Goal: Task Accomplishment & Management: Use online tool/utility

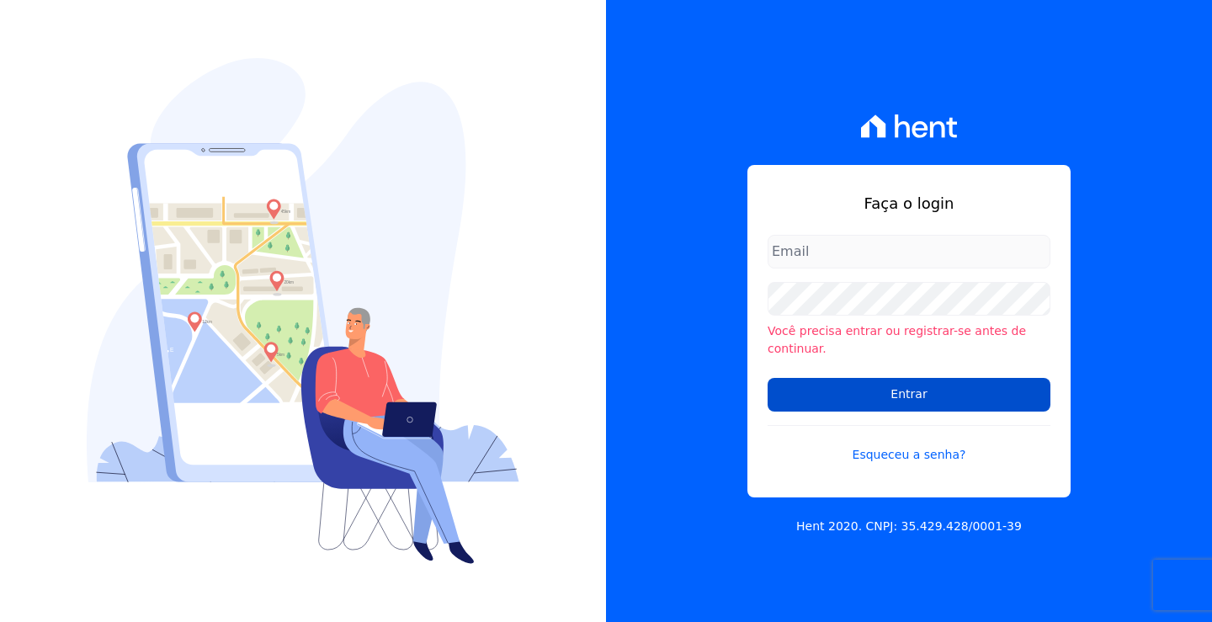
type input "andrea@tsengenharia.com"
click at [860, 383] on input "Entrar" at bounding box center [909, 395] width 283 height 34
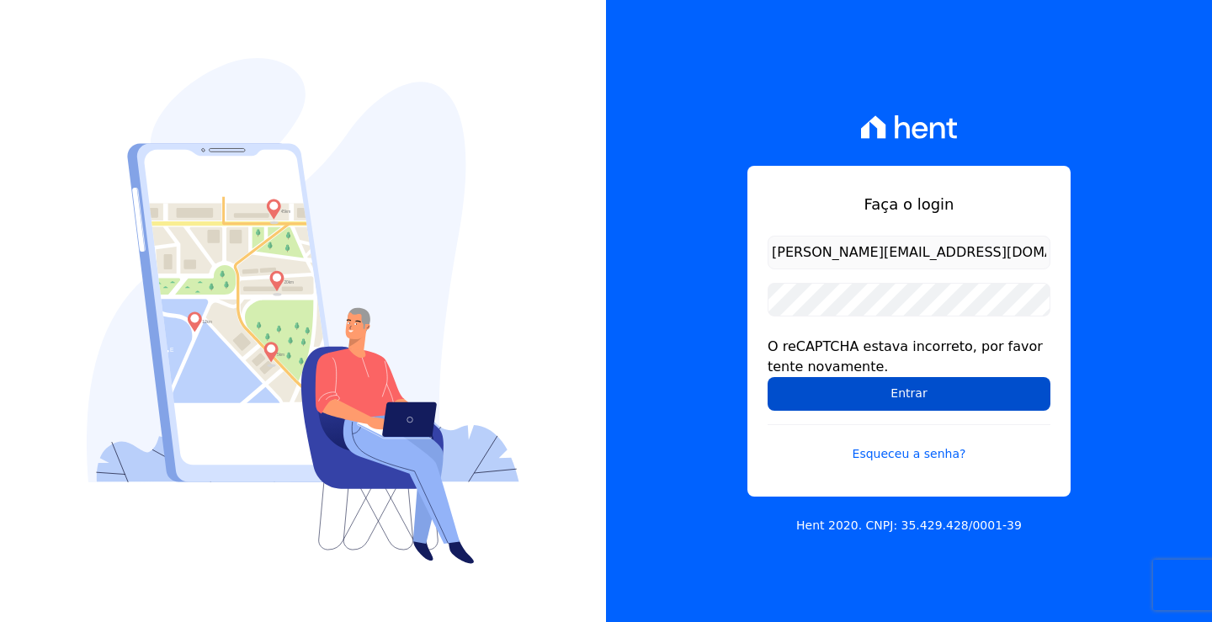
click at [914, 402] on input "Entrar" at bounding box center [909, 394] width 283 height 34
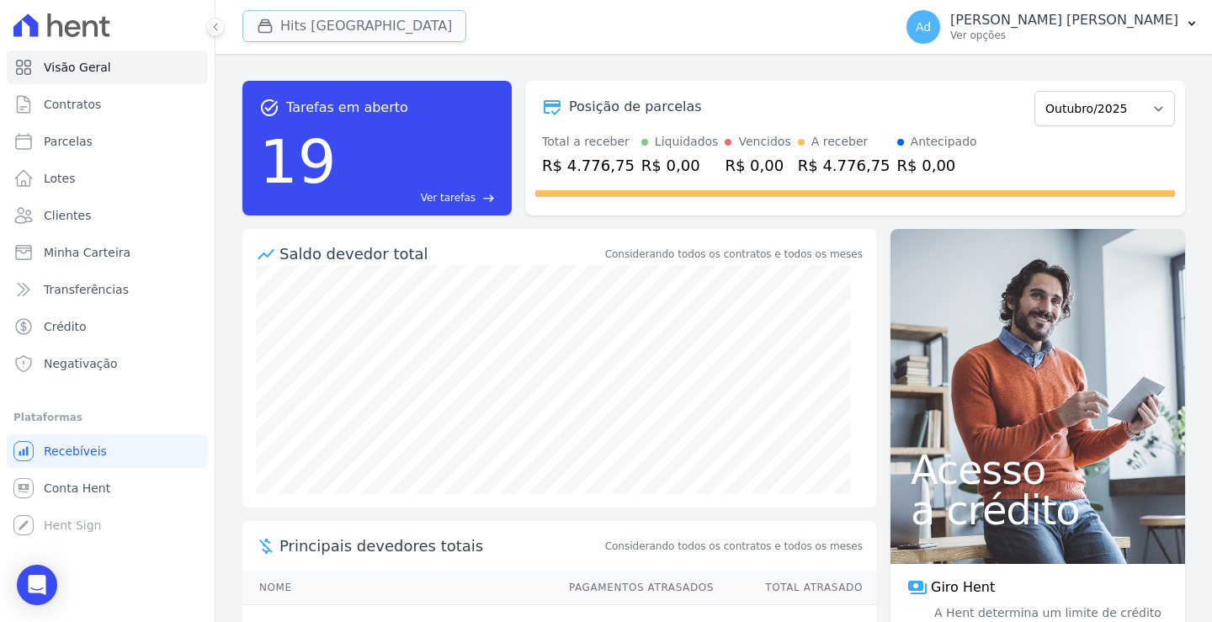
click at [343, 32] on button "Hits [GEOGRAPHIC_DATA]" at bounding box center [354, 26] width 224 height 32
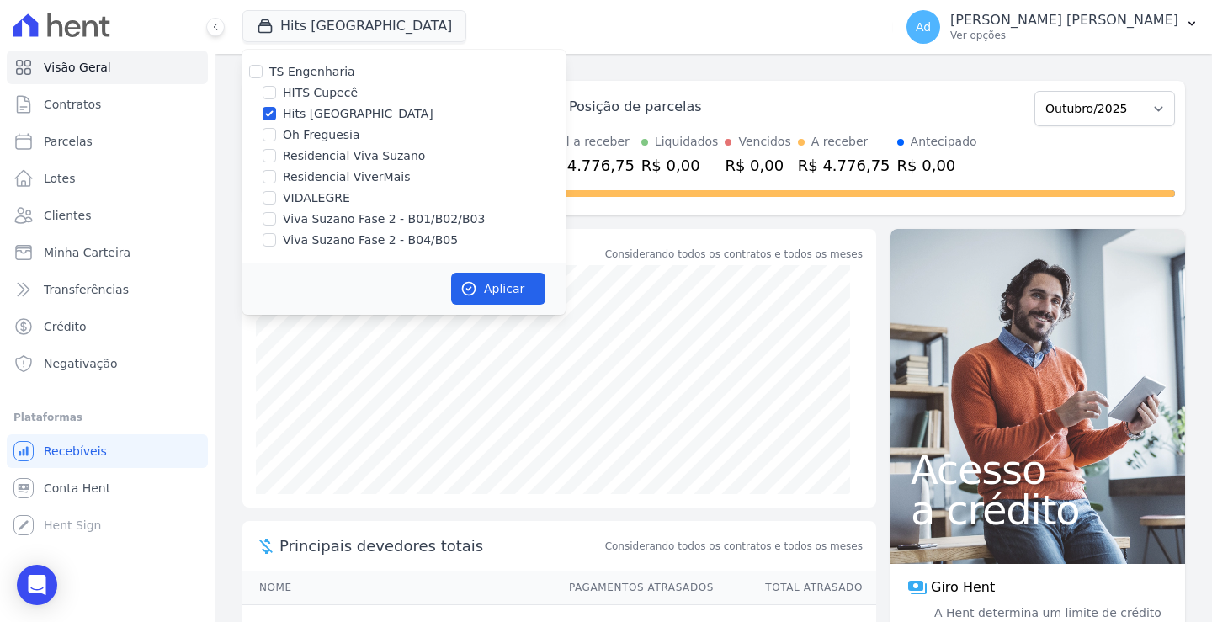
click at [338, 108] on label "Hits [GEOGRAPHIC_DATA]" at bounding box center [358, 114] width 151 height 18
click at [276, 108] on input "Hits [GEOGRAPHIC_DATA]" at bounding box center [269, 113] width 13 height 13
checkbox input "false"
click at [323, 138] on label "Oh Freguesia" at bounding box center [321, 135] width 77 height 18
click at [276, 138] on input "Oh Freguesia" at bounding box center [269, 134] width 13 height 13
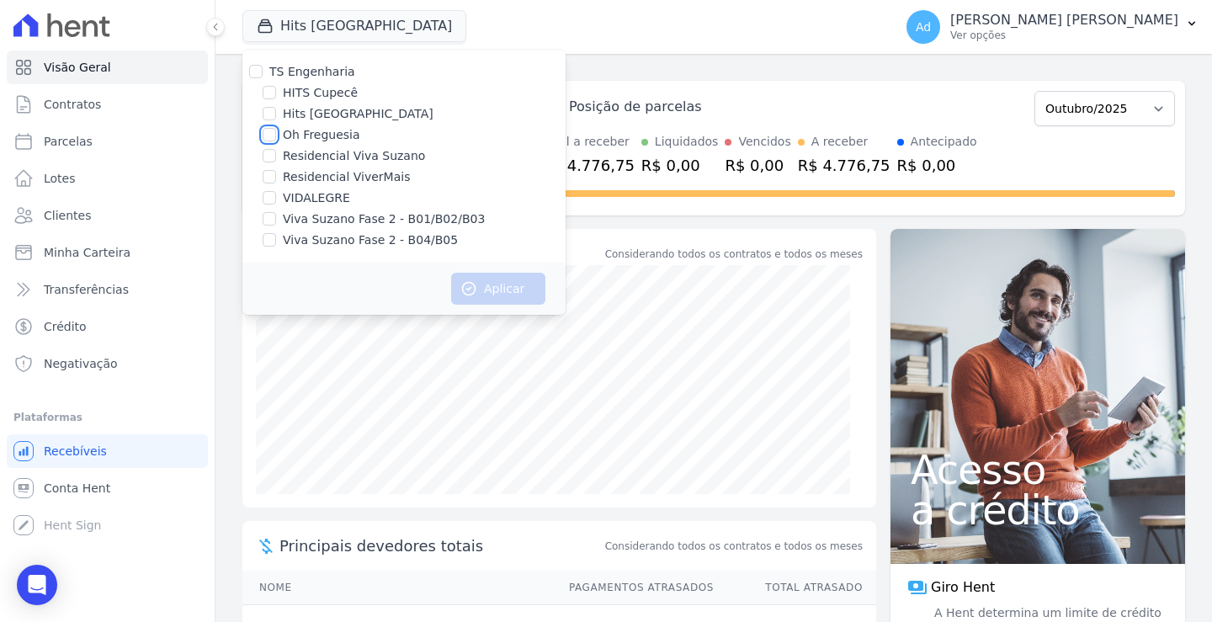
checkbox input "true"
click at [496, 280] on button "Aplicar" at bounding box center [498, 289] width 94 height 32
click at [86, 146] on span "Parcelas" at bounding box center [68, 141] width 49 height 17
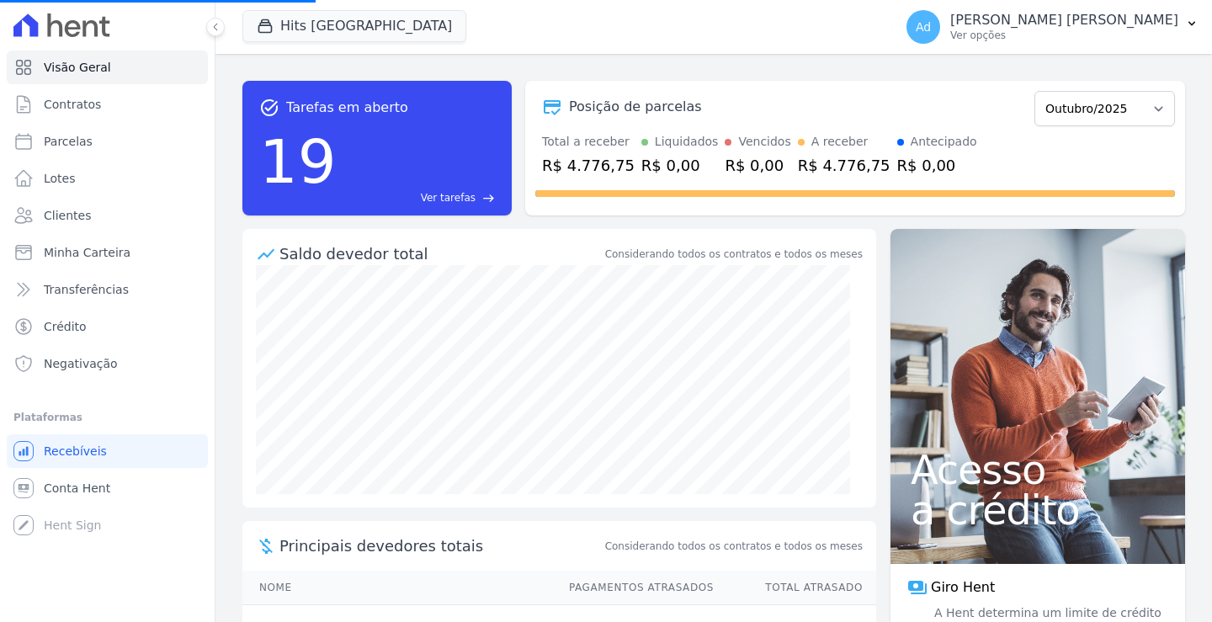
select select
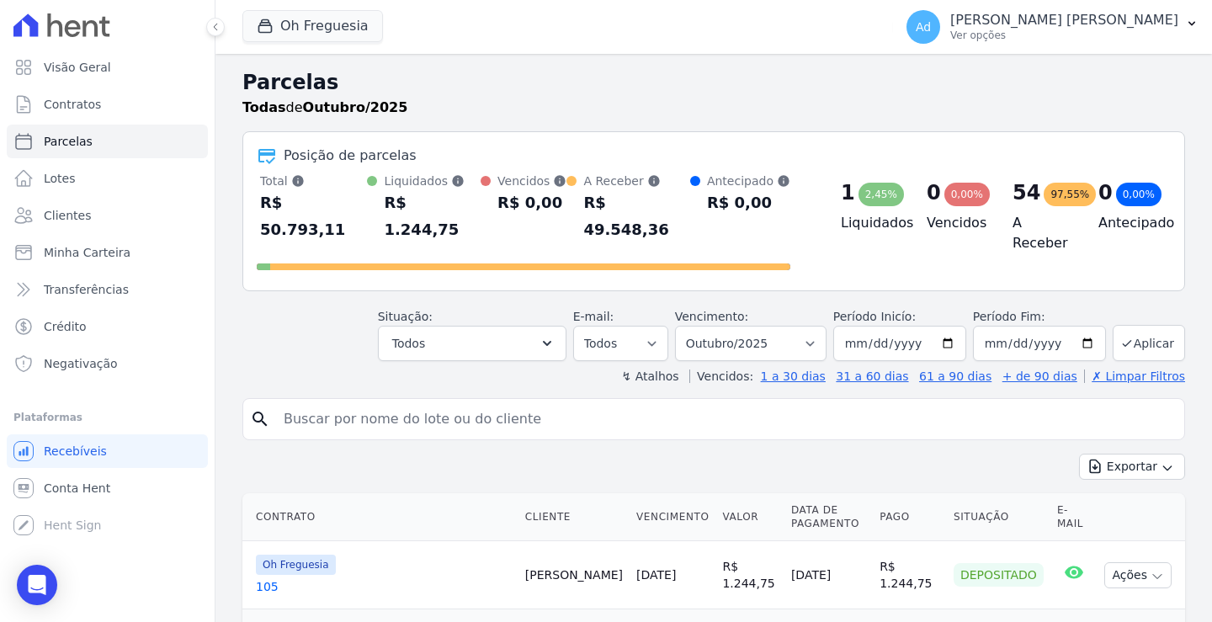
click at [435, 404] on input "search" at bounding box center [726, 419] width 904 height 34
type input "074"
select select
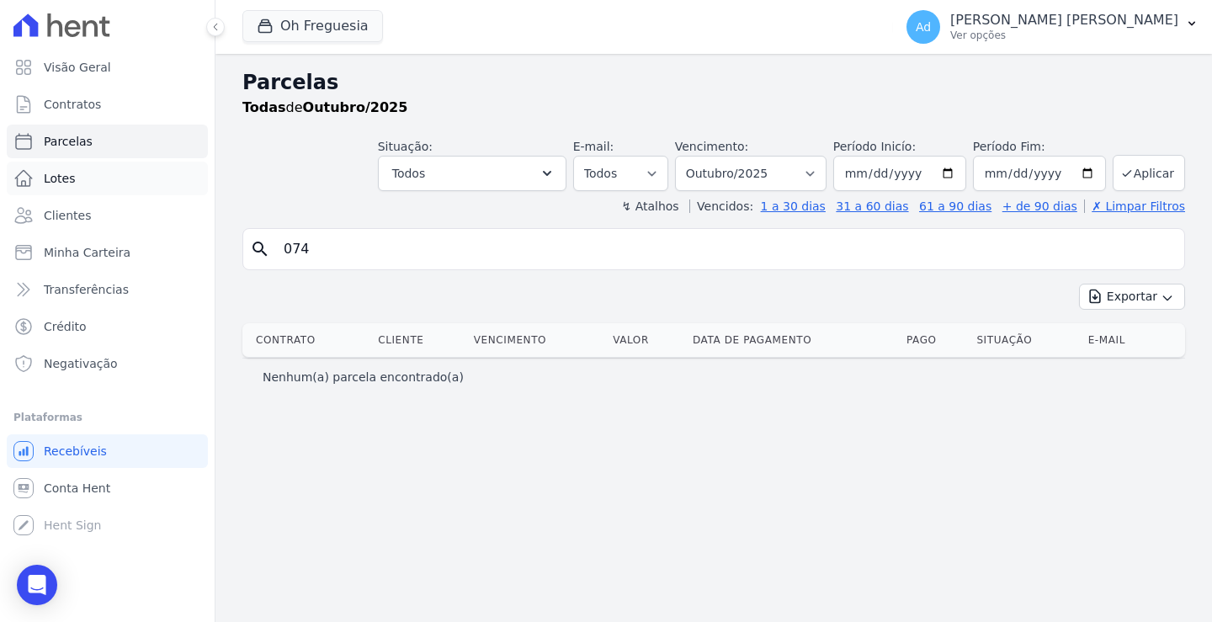
drag, startPoint x: 382, startPoint y: 257, endPoint x: 51, endPoint y: 177, distance: 340.4
click at [51, 177] on div "Visão Geral Contratos Parcelas Lotes Clientes Minha Carteira Transferências Cré…" at bounding box center [606, 311] width 1212 height 622
click at [89, 216] on link "Clientes" at bounding box center [107, 216] width 201 height 34
drag, startPoint x: 578, startPoint y: 259, endPoint x: 576, endPoint y: 242, distance: 17.0
click at [578, 259] on input "search" at bounding box center [726, 249] width 904 height 34
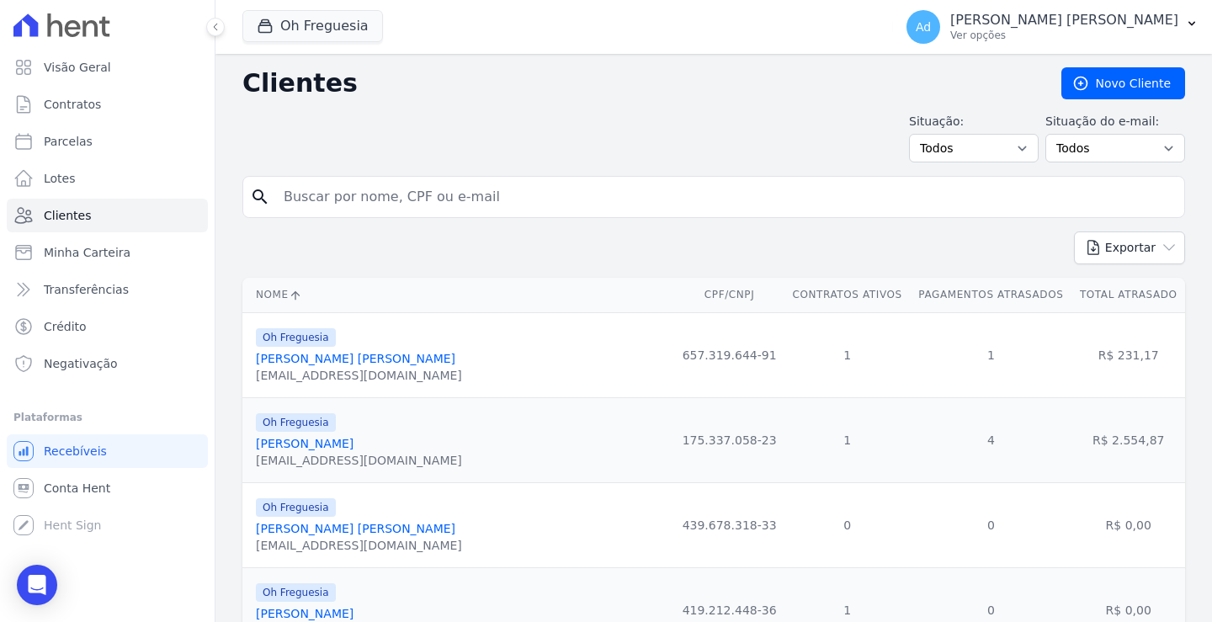
click at [583, 194] on input "search" at bounding box center [726, 197] width 904 height 34
type input "nathalia"
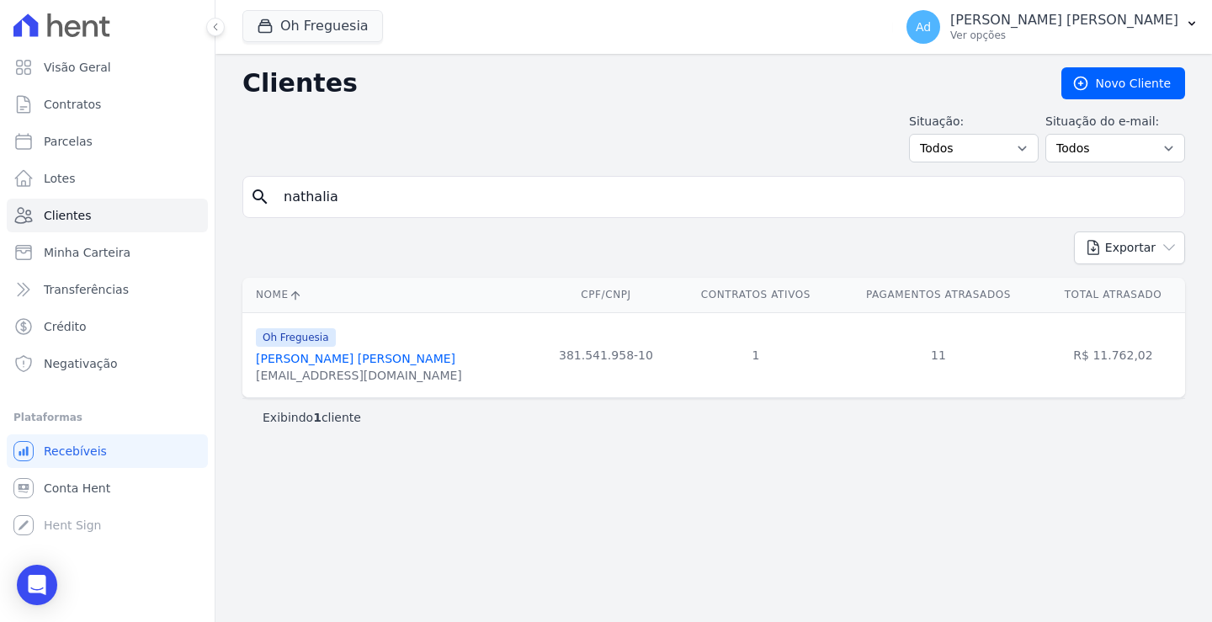
click at [365, 361] on link "Nathalia Mello Bonifacio" at bounding box center [356, 358] width 200 height 13
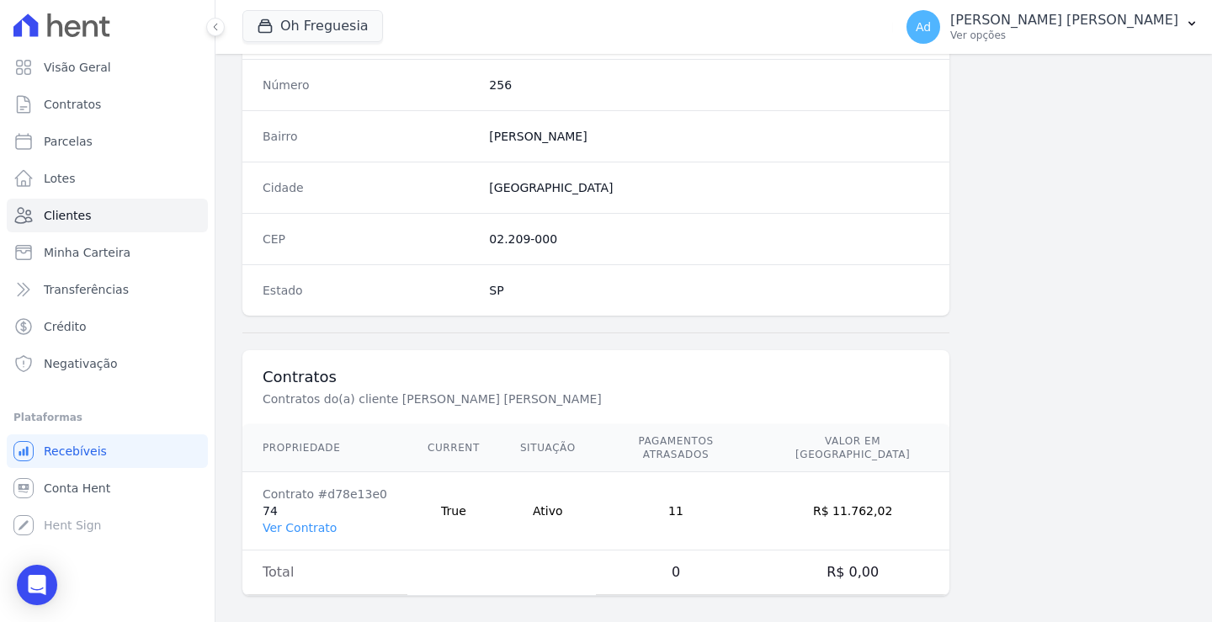
scroll to position [953, 0]
click at [305, 520] on link "Ver Contrato" at bounding box center [300, 526] width 74 height 13
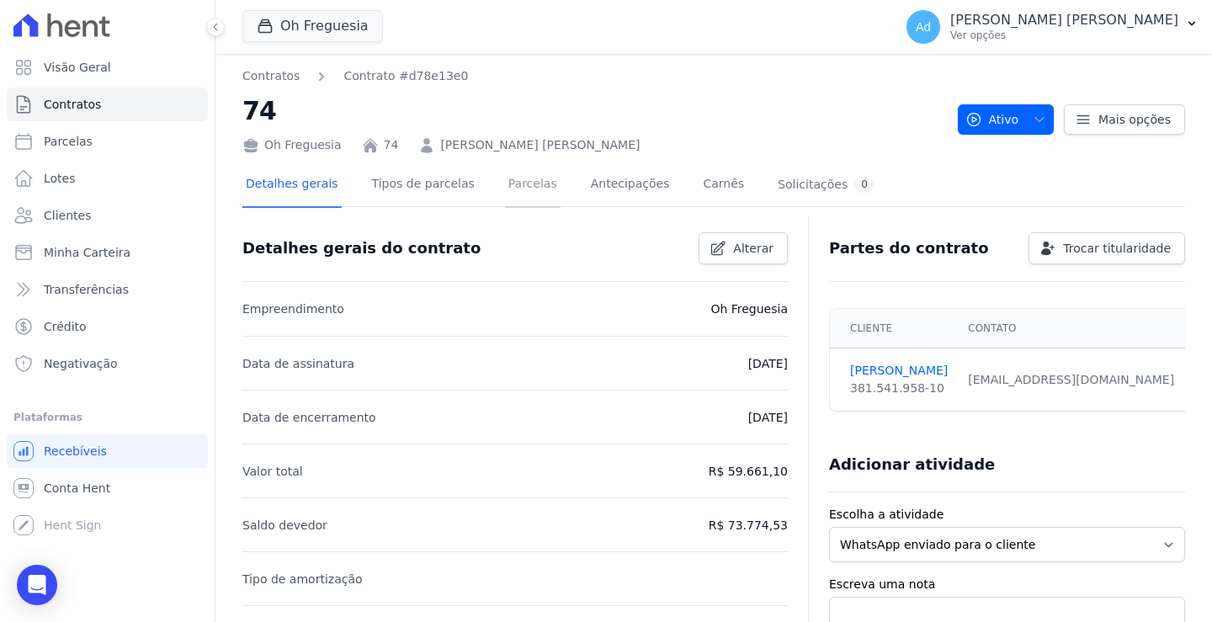
click at [505, 194] on link "Parcelas" at bounding box center [533, 185] width 56 height 45
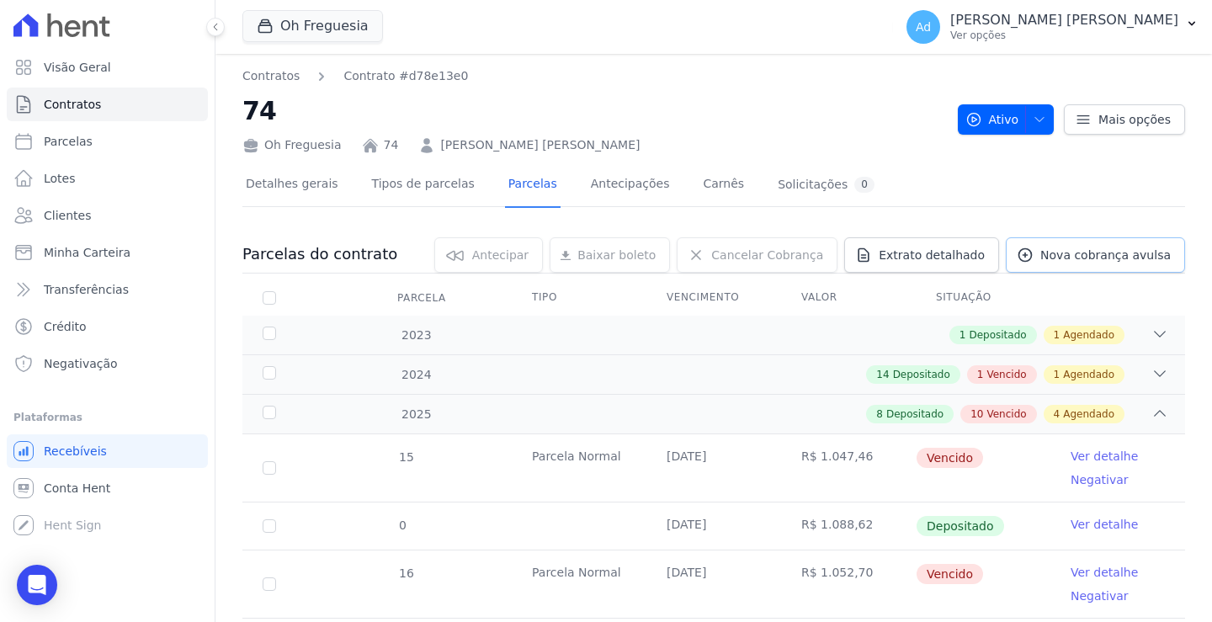
click at [1065, 250] on span "Nova cobrança avulsa" at bounding box center [1106, 255] width 130 height 17
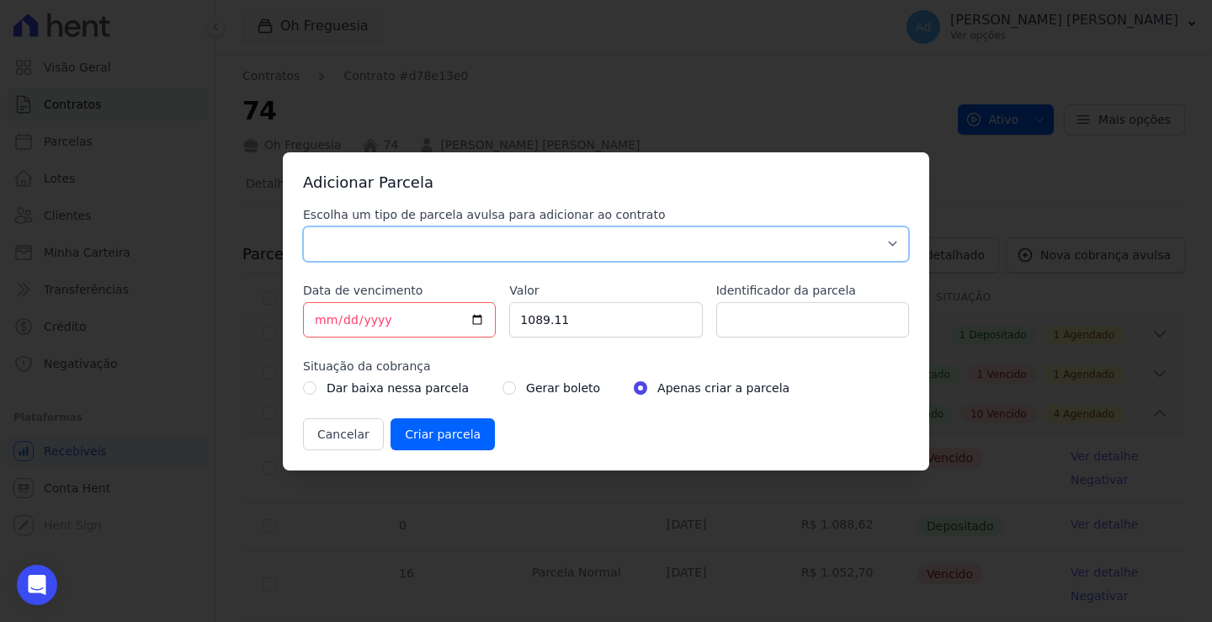
click at [401, 229] on select "Parcela Normal Sinal Caução Intercalada Chaves Pré Chaves Pós Chaves Taxas Quit…" at bounding box center [606, 243] width 606 height 35
select select "standard"
click at [303, 226] on select "Parcela Normal Sinal Caução Intercalada Chaves Pré Chaves Pós Chaves Taxas Quit…" at bounding box center [606, 243] width 606 height 35
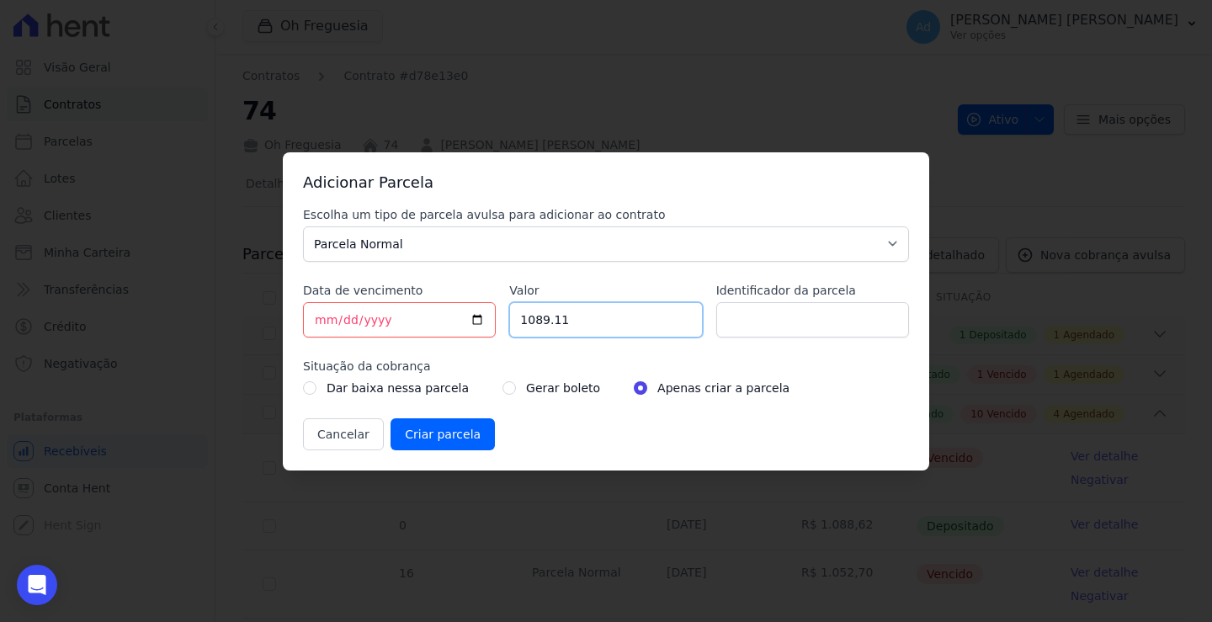
drag, startPoint x: 604, startPoint y: 326, endPoint x: 346, endPoint y: 289, distance: 261.1
click at [346, 289] on div "Escolha um tipo de parcela avulsa para adicionar ao contrato Parcela Normal Sin…" at bounding box center [606, 328] width 606 height 244
type input "1129.78"
click at [811, 319] on input "Identificador da parcela" at bounding box center [812, 319] width 193 height 35
type input "09/25"
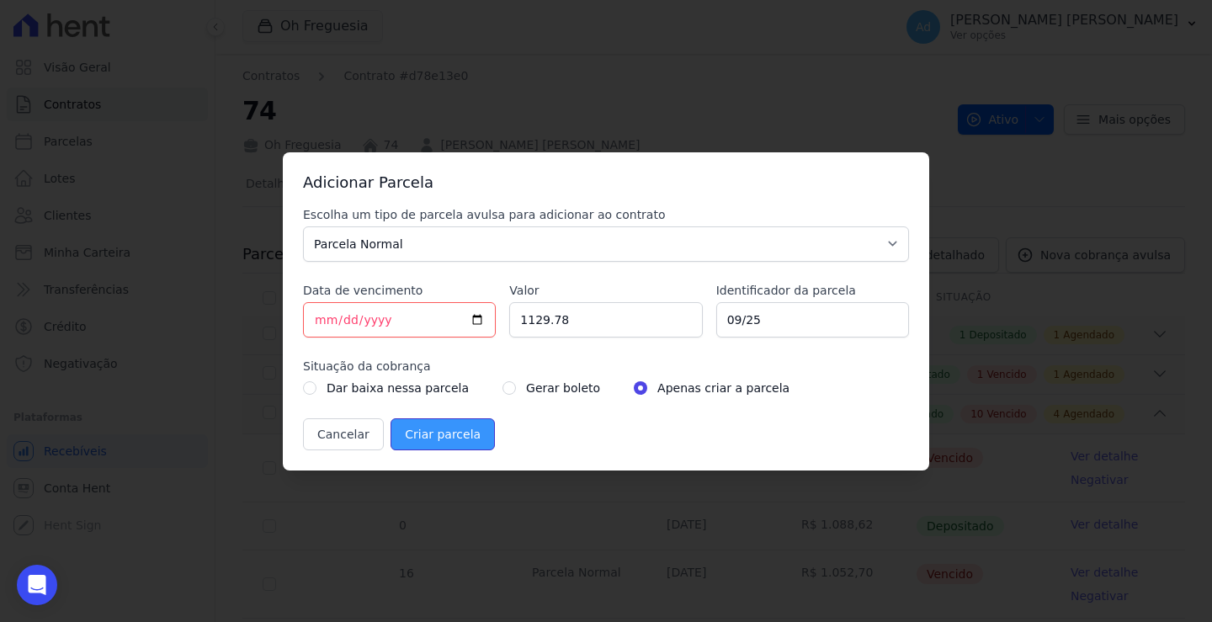
click at [413, 438] on input "Criar parcela" at bounding box center [443, 434] width 104 height 32
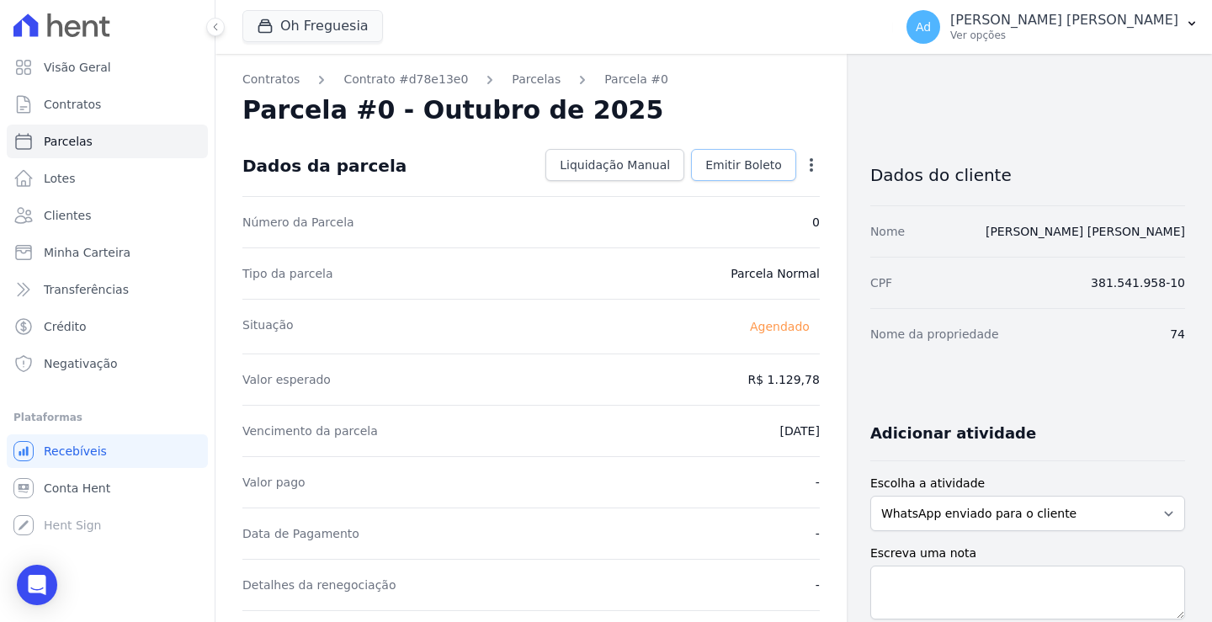
click at [727, 173] on link "Emitir Boleto" at bounding box center [743, 165] width 105 height 32
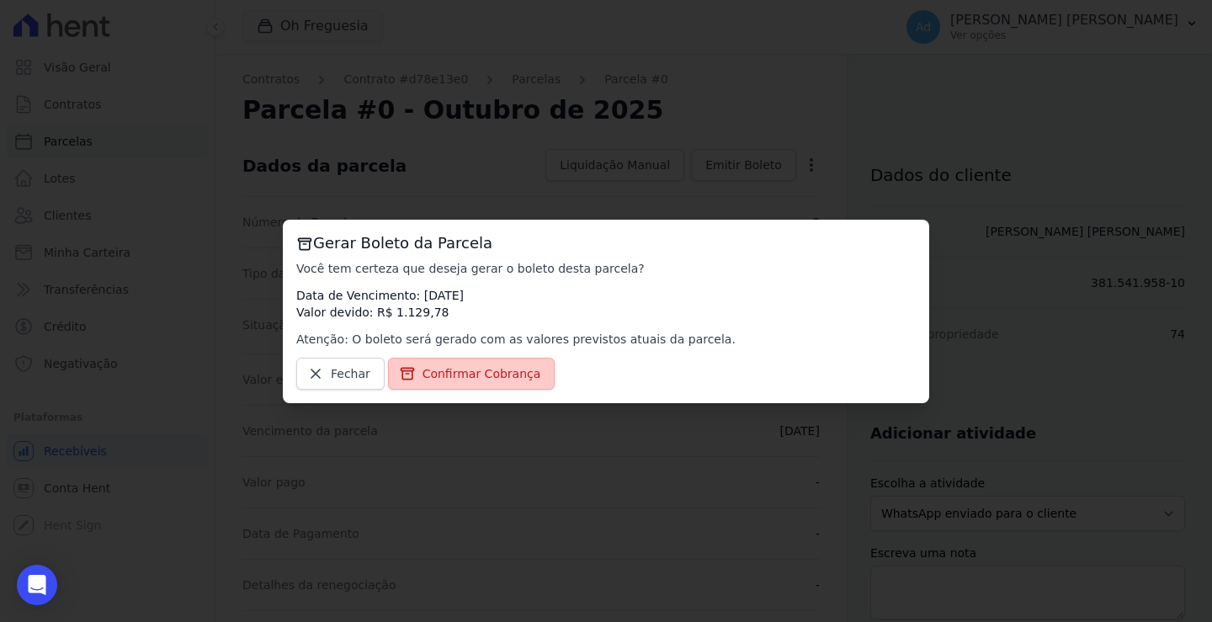
click at [458, 387] on link "Confirmar Cobrança" at bounding box center [472, 374] width 168 height 32
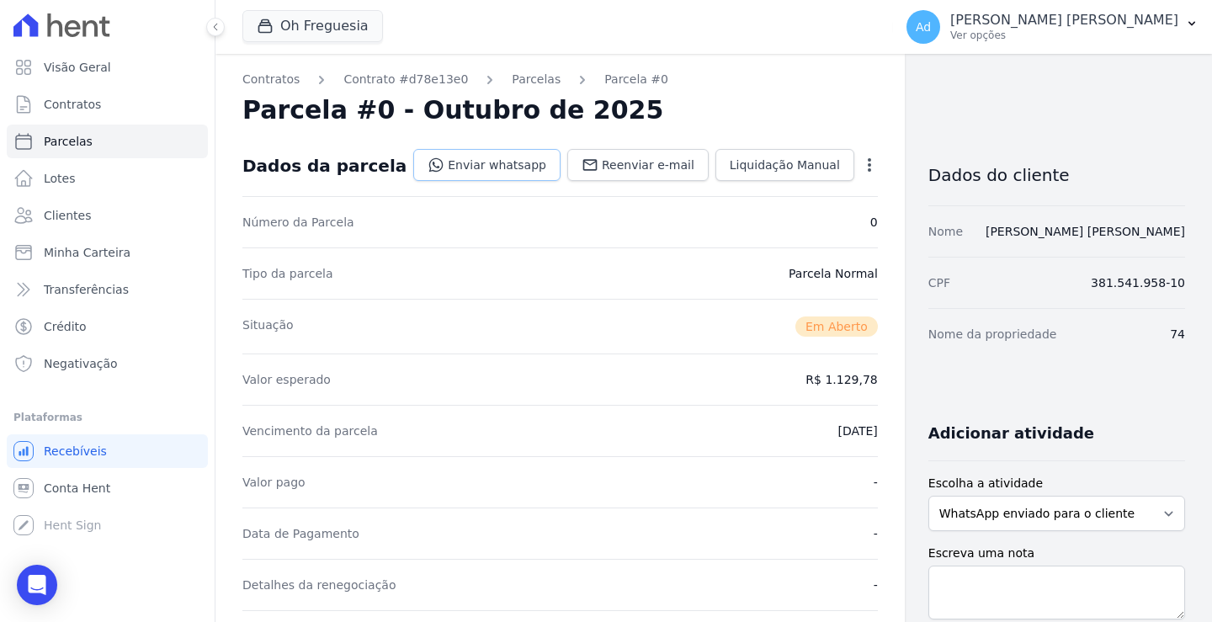
click at [476, 164] on link "Enviar whatsapp" at bounding box center [486, 165] width 147 height 32
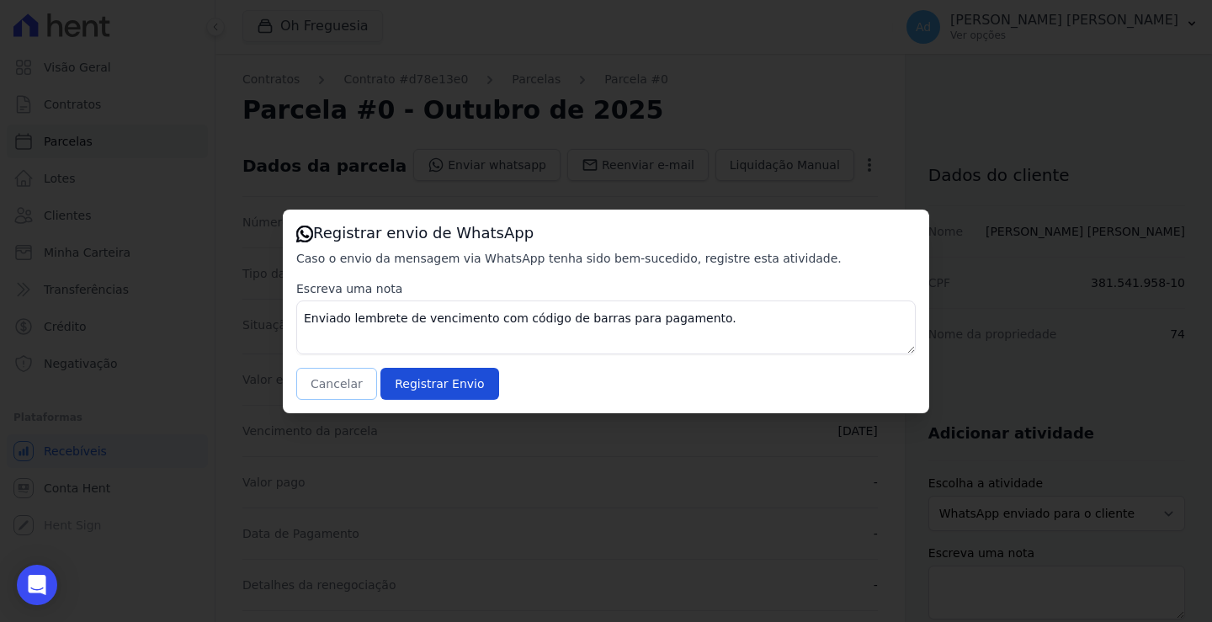
click at [357, 389] on button "Cancelar" at bounding box center [336, 384] width 81 height 32
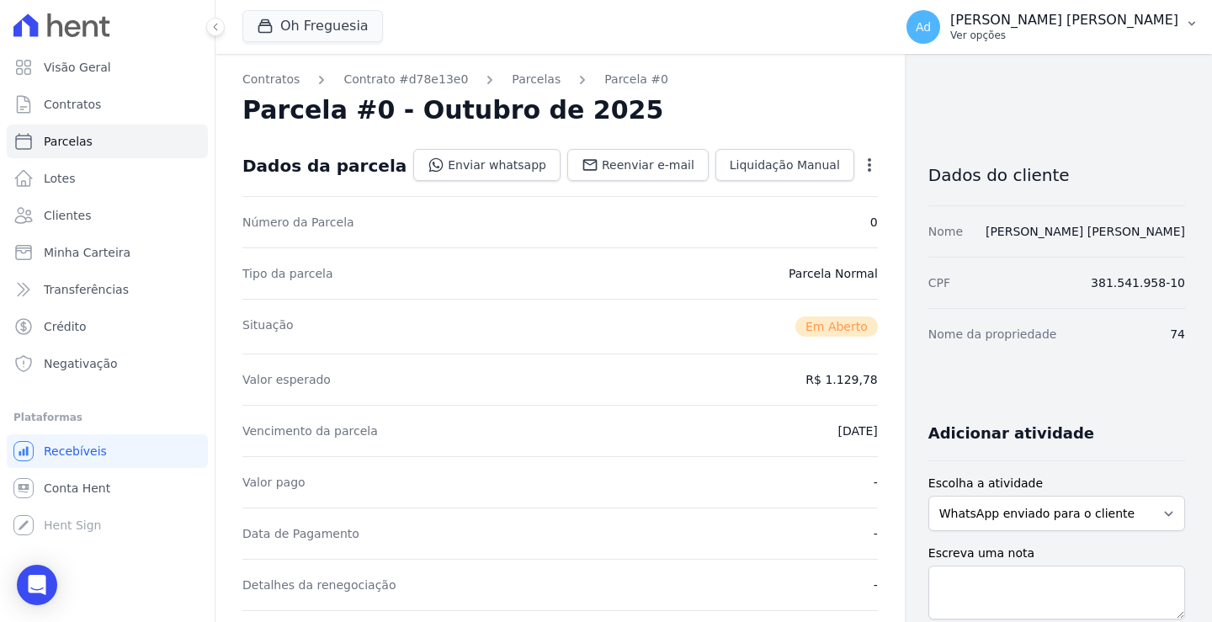
click at [1165, 50] on button "Ad Andrea de Almeida Finelli Ver opções" at bounding box center [1052, 26] width 319 height 47
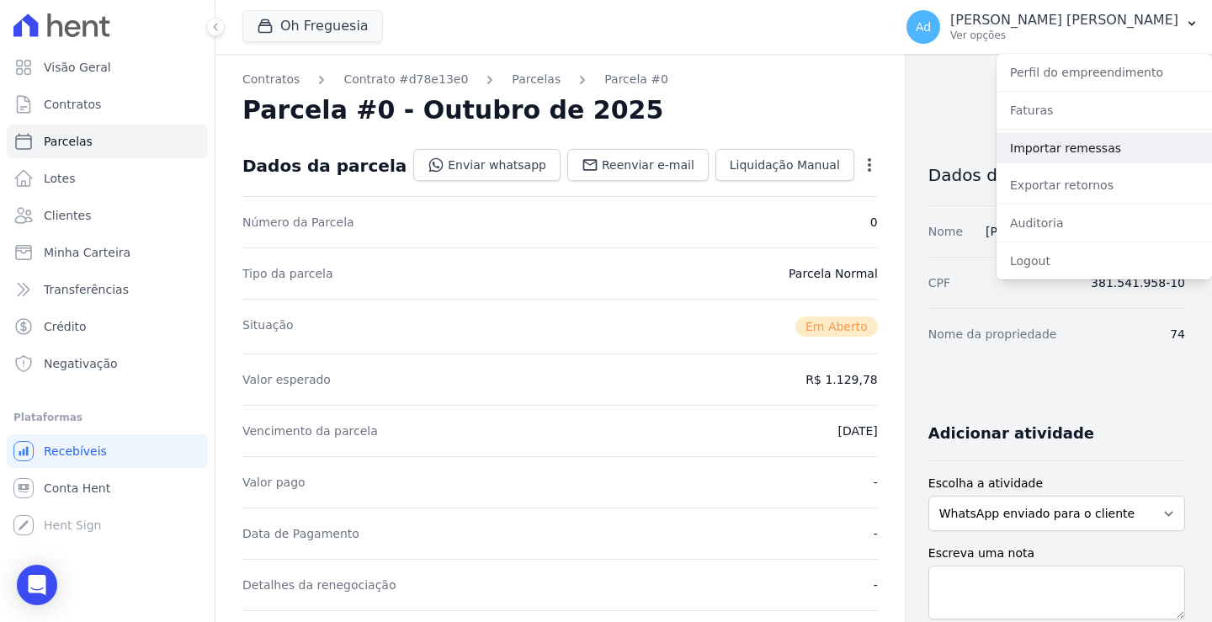
click at [1116, 152] on link "Importar remessas" at bounding box center [1105, 148] width 216 height 30
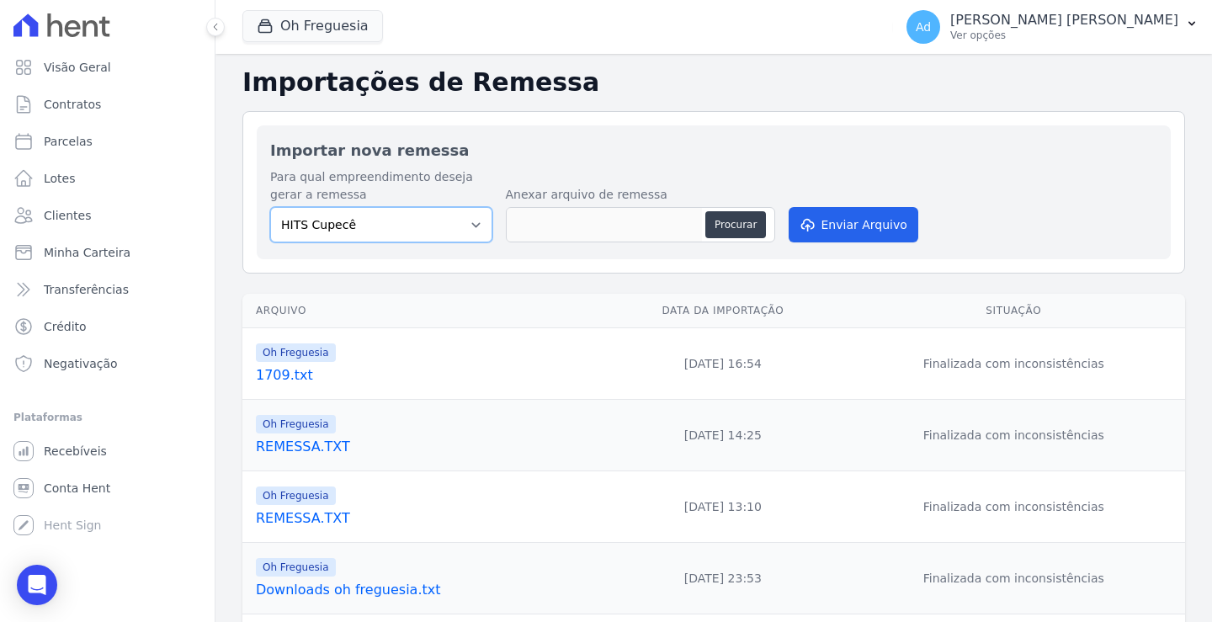
click at [452, 216] on select "HITS Cupecê Hits Vila Santa Catarina Oh Freguesia Residencial Viva Suzano Resid…" at bounding box center [381, 224] width 222 height 35
select select "835f6938-bda1-4a3c-8a4c-9865a137c448"
click at [270, 207] on select "HITS Cupecê Hits Vila Santa Catarina Oh Freguesia Residencial Viva Suzano Resid…" at bounding box center [381, 224] width 222 height 35
click at [730, 223] on button "Procurar" at bounding box center [735, 224] width 61 height 27
type input "Remessa.txt"
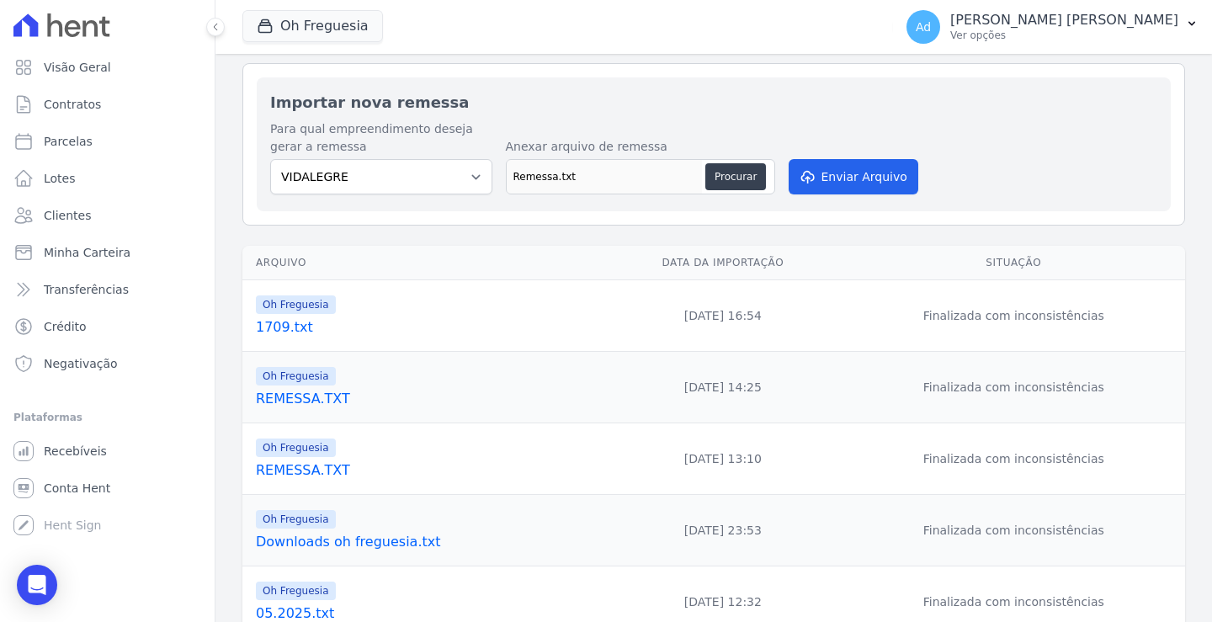
scroll to position [84, 0]
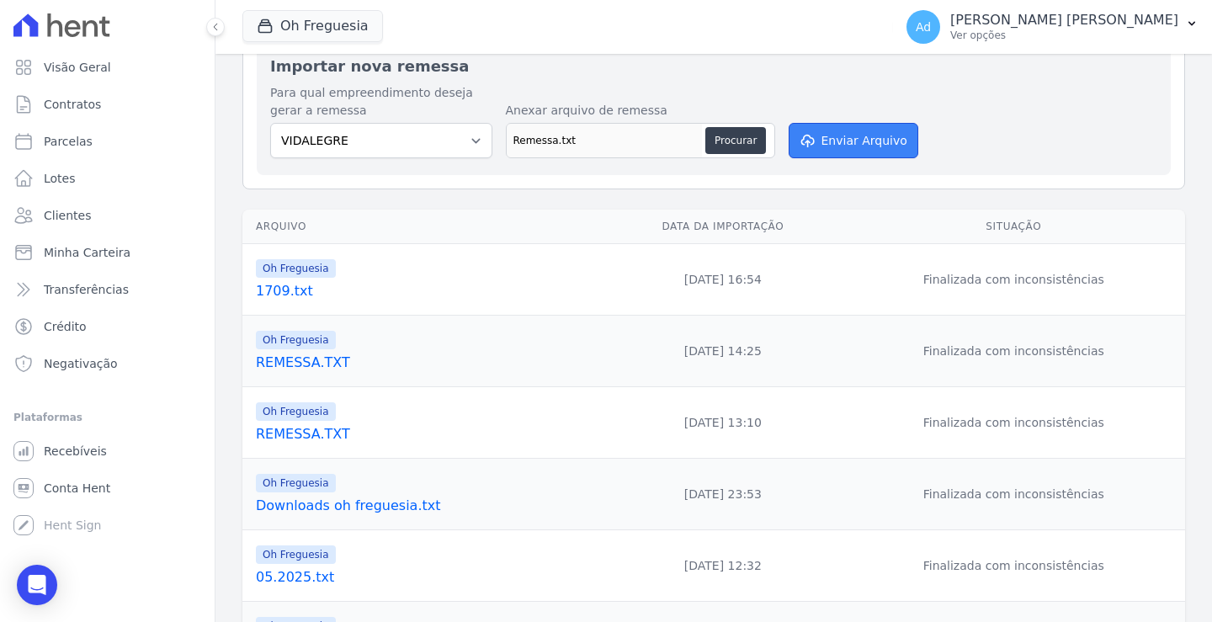
click at [815, 137] on button "Enviar Arquivo" at bounding box center [854, 140] width 130 height 35
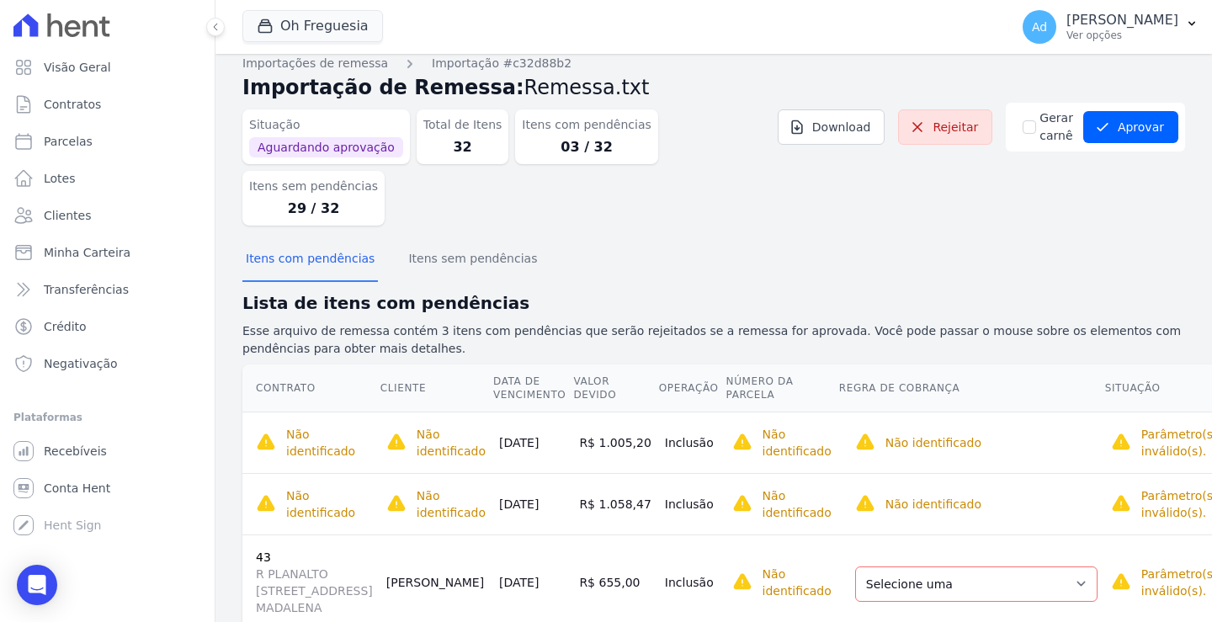
scroll to position [18, 0]
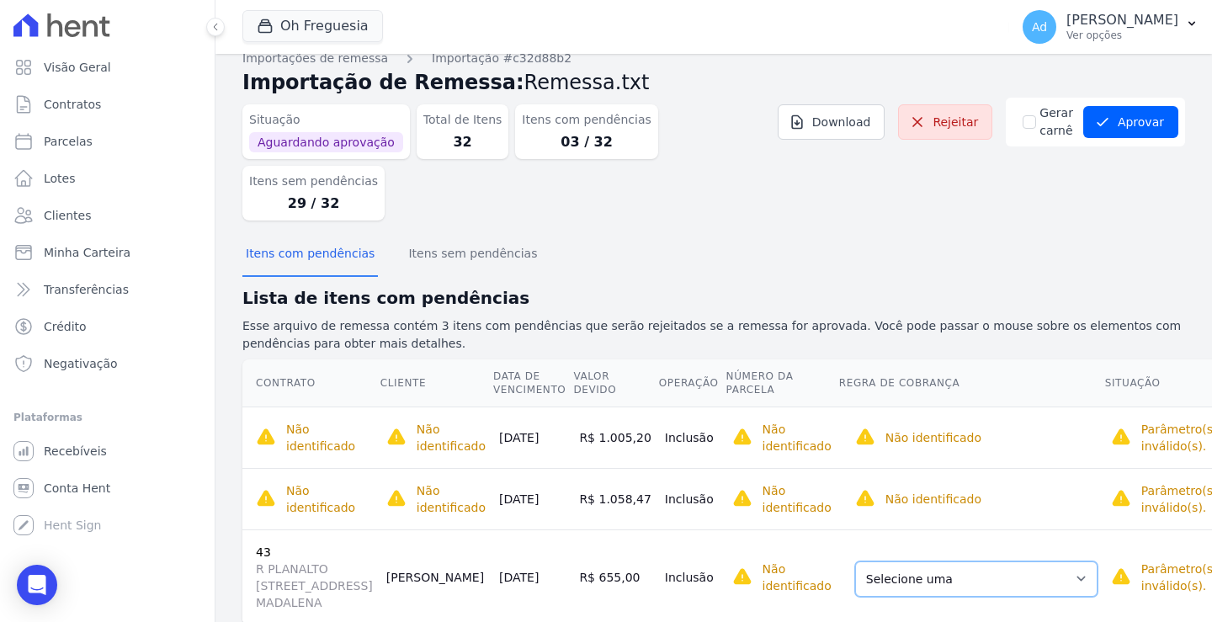
click at [1025, 562] on select "Selecione uma Nova Parcela Avulsa Parcela Avulsa Existente Intercalada (1 X R$ …" at bounding box center [976, 579] width 242 height 35
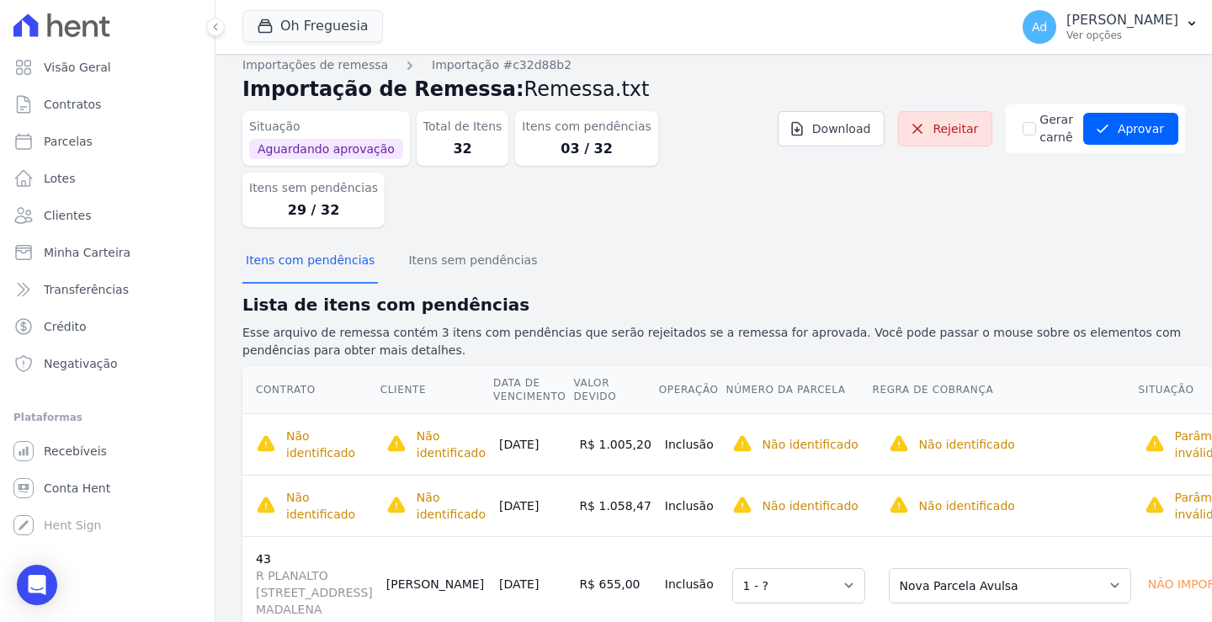
scroll to position [0, 0]
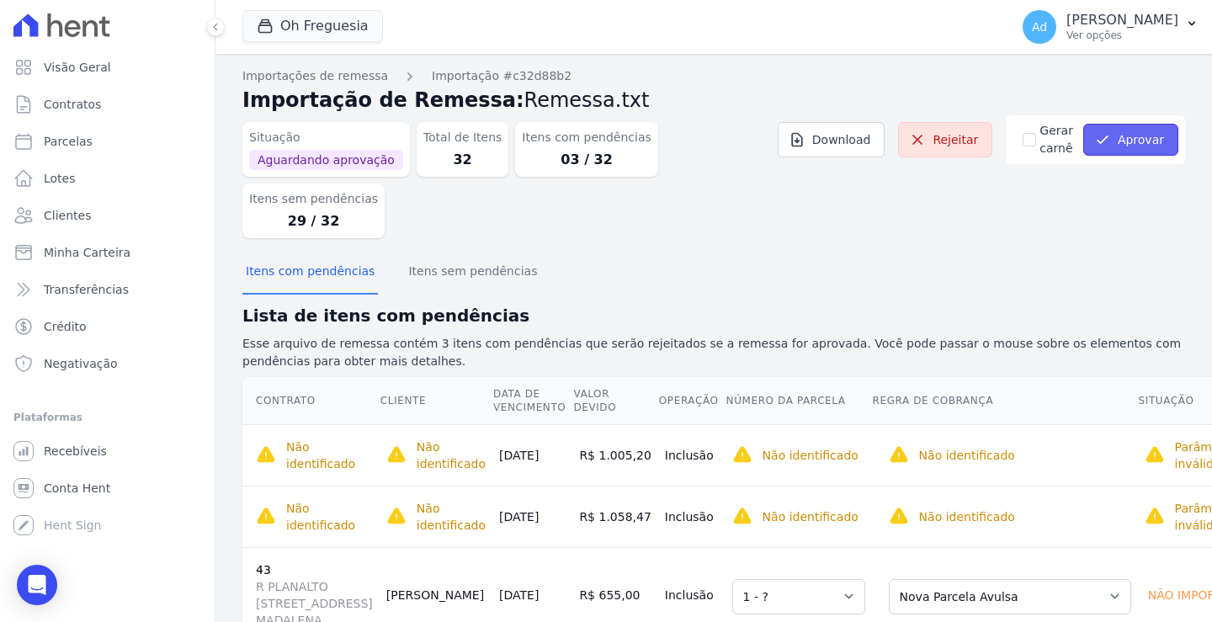
click at [1140, 140] on button "Aprovar" at bounding box center [1130, 140] width 95 height 32
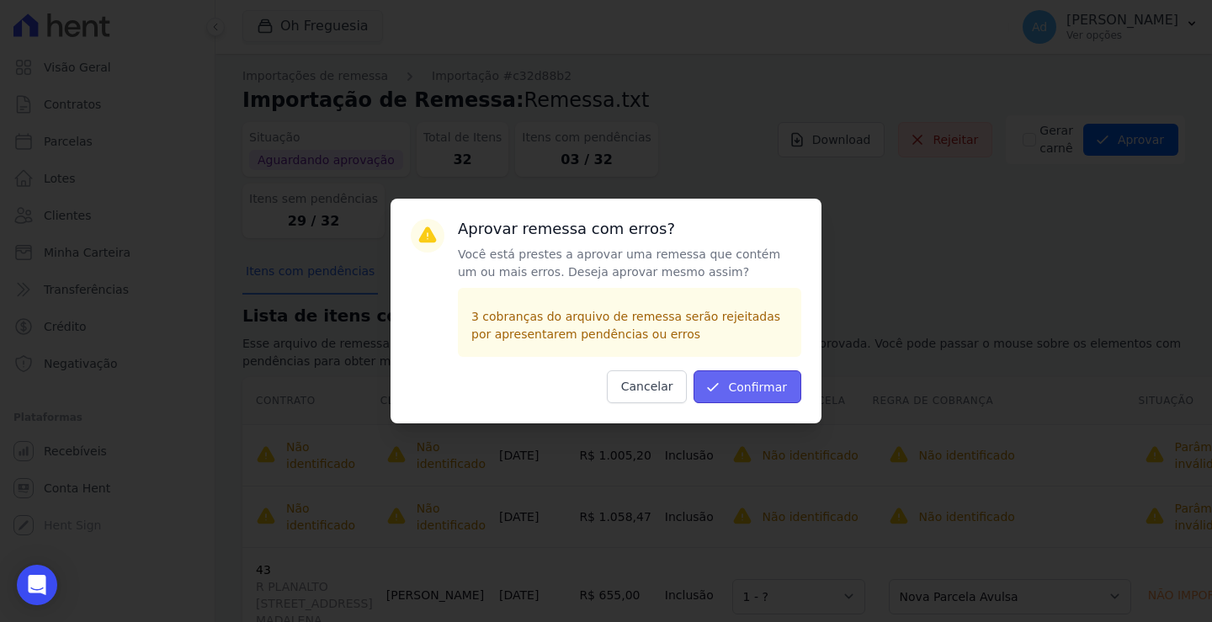
click at [758, 382] on button "Confirmar" at bounding box center [748, 386] width 108 height 33
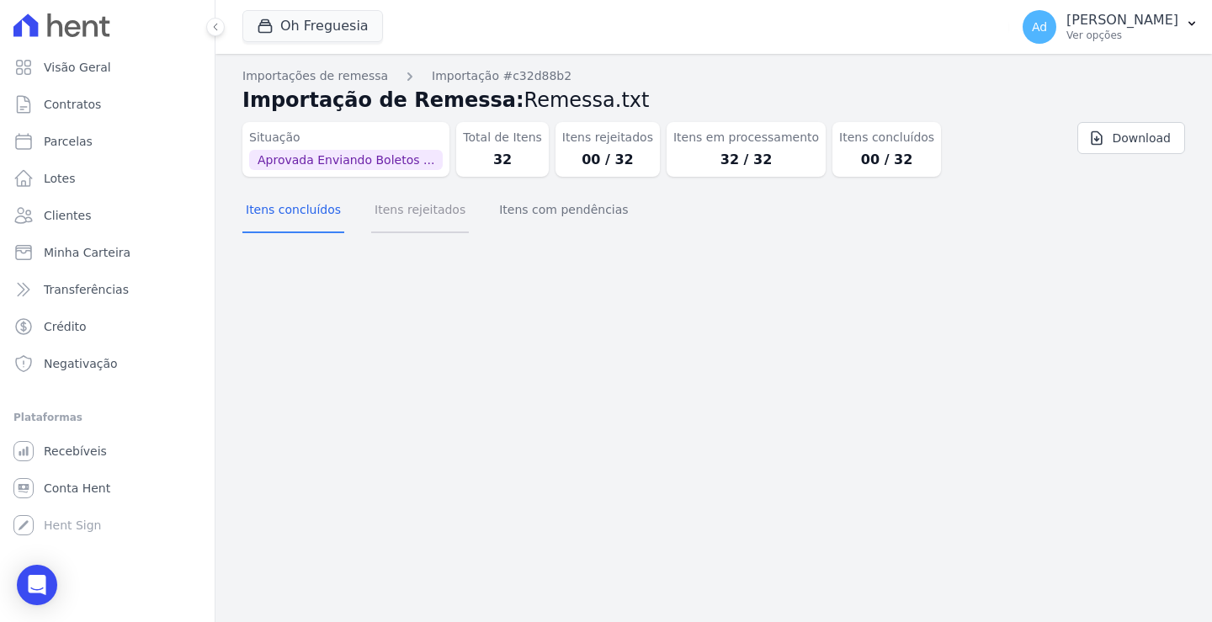
click at [406, 221] on button "Itens rejeitados" at bounding box center [420, 211] width 98 height 44
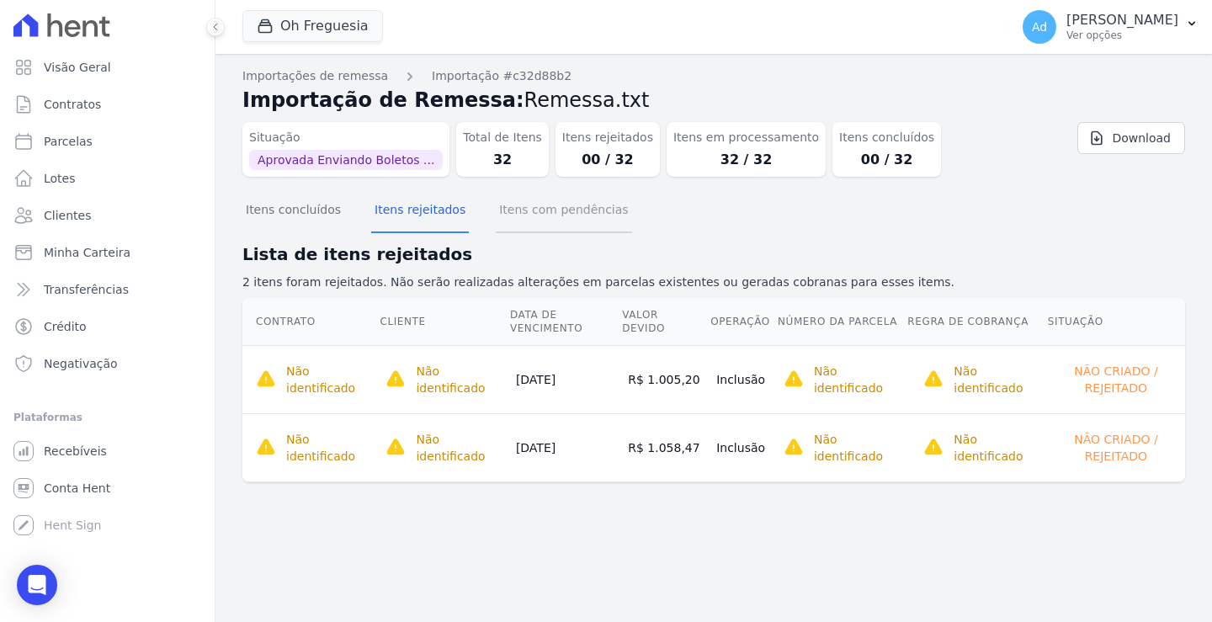
click at [536, 221] on button "Itens com pendências" at bounding box center [564, 211] width 136 height 44
click at [405, 229] on button "Itens rejeitados" at bounding box center [420, 211] width 98 height 44
click at [311, 230] on button "Itens concluídos" at bounding box center [293, 211] width 102 height 44
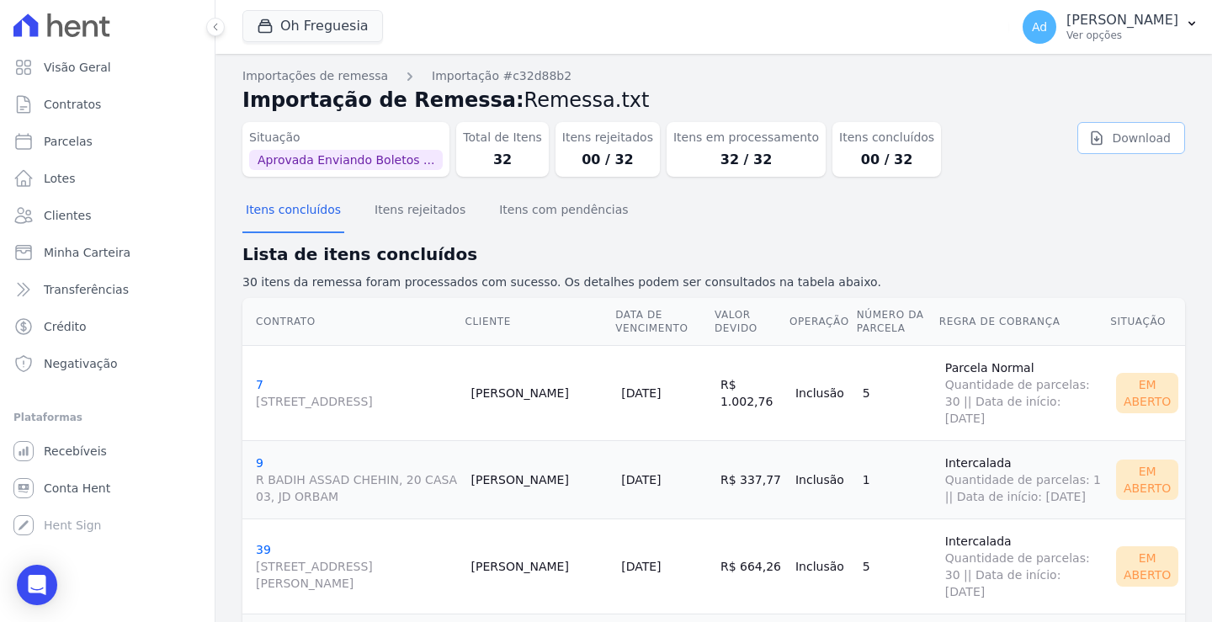
click at [1114, 133] on link "Download" at bounding box center [1132, 138] width 108 height 32
click at [329, 30] on button "Oh Freguesia" at bounding box center [312, 26] width 141 height 32
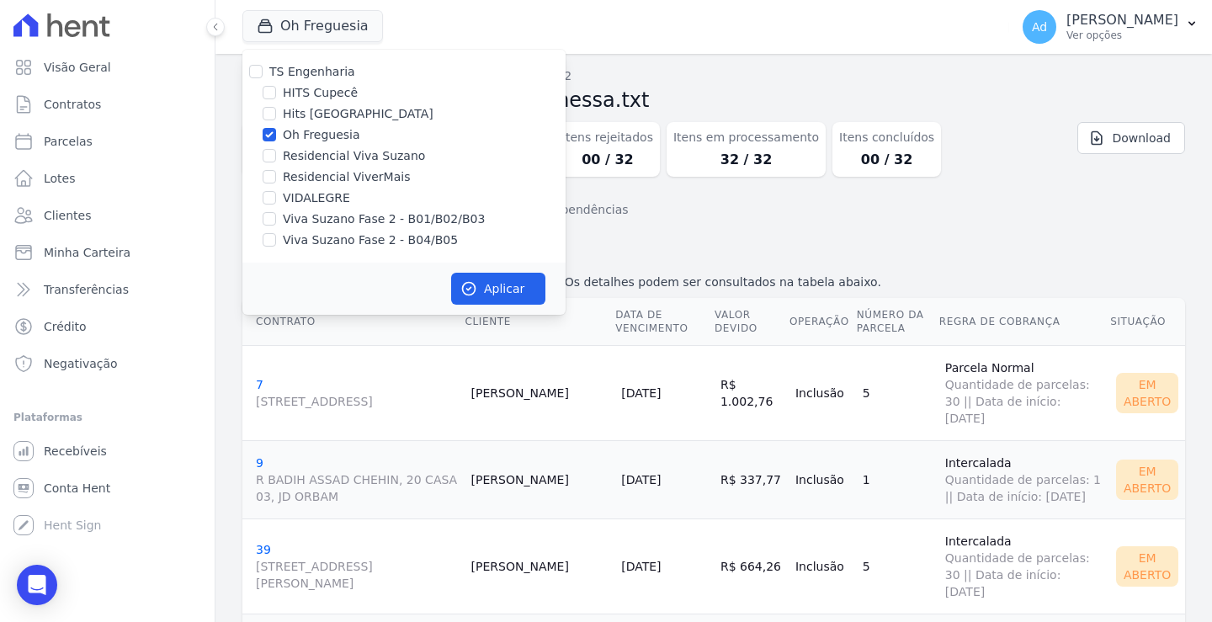
click at [322, 134] on label "Oh Freguesia" at bounding box center [321, 135] width 77 height 18
click at [276, 134] on input "Oh Freguesia" at bounding box center [269, 134] width 13 height 13
click at [322, 134] on label "Oh Freguesia" at bounding box center [321, 135] width 77 height 18
click at [276, 134] on input "Oh Freguesia" at bounding box center [269, 134] width 13 height 13
click at [751, 192] on div "Itens concluídos Itens rejeitados Itens com pendências" at bounding box center [713, 210] width 943 height 41
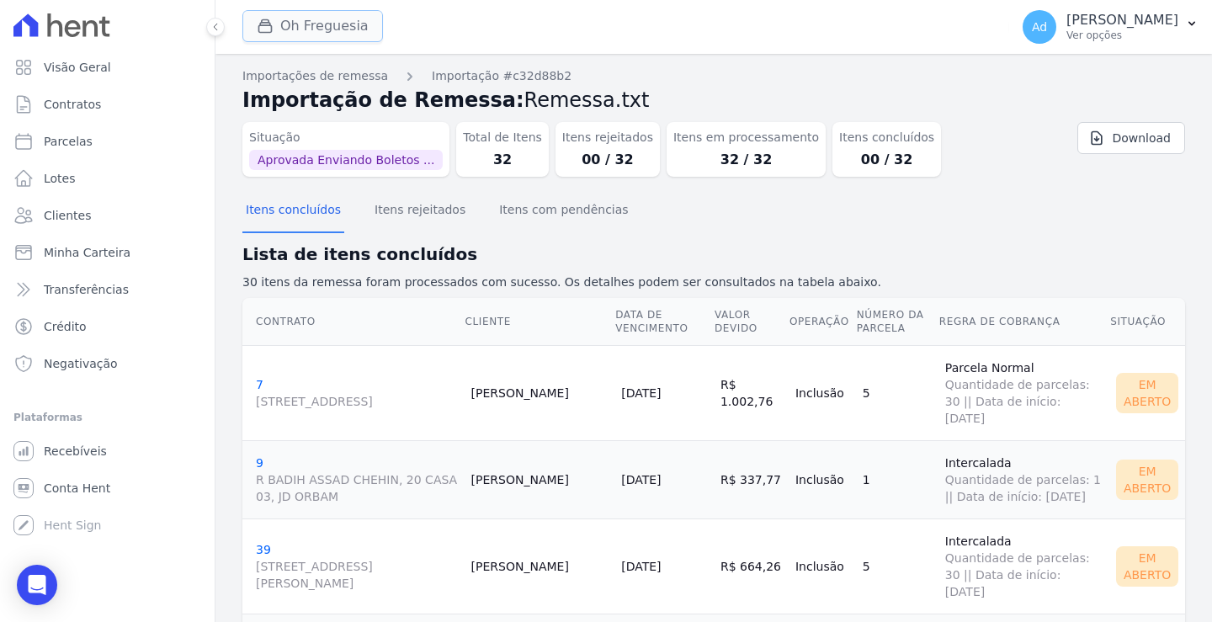
click at [307, 34] on button "Oh Freguesia" at bounding box center [312, 26] width 141 height 32
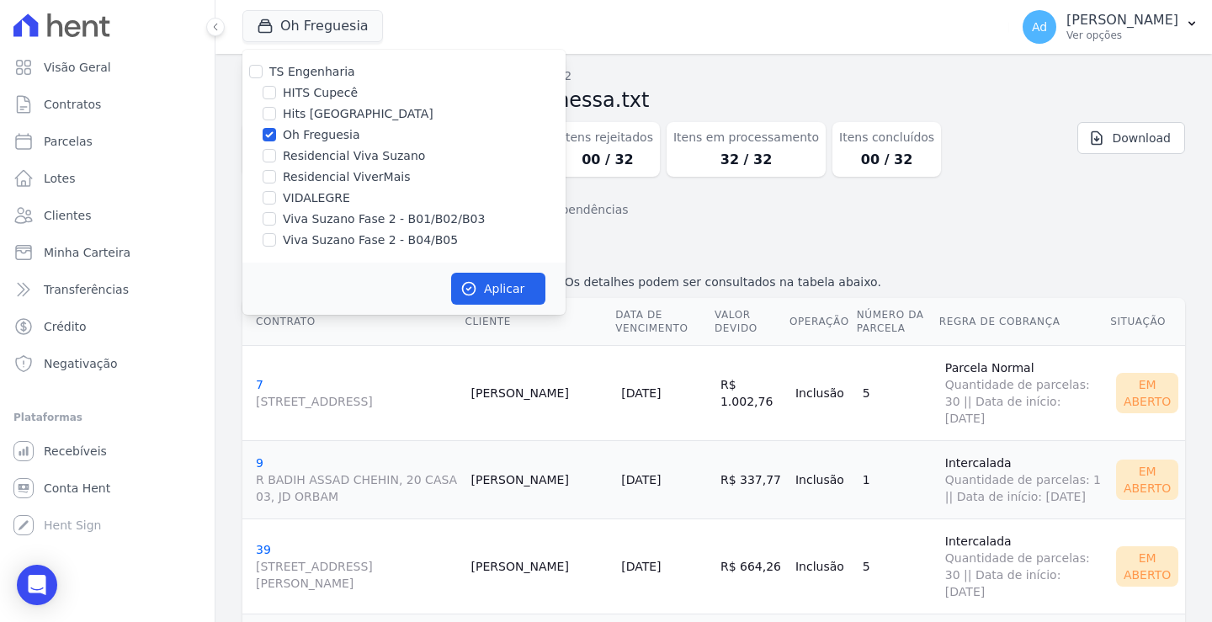
click at [305, 135] on label "Oh Freguesia" at bounding box center [321, 135] width 77 height 18
click at [276, 135] on input "Oh Freguesia" at bounding box center [269, 134] width 13 height 13
checkbox input "false"
click at [311, 202] on label "VIDALEGRE" at bounding box center [316, 198] width 67 height 18
click at [276, 202] on input "VIDALEGRE" at bounding box center [269, 197] width 13 height 13
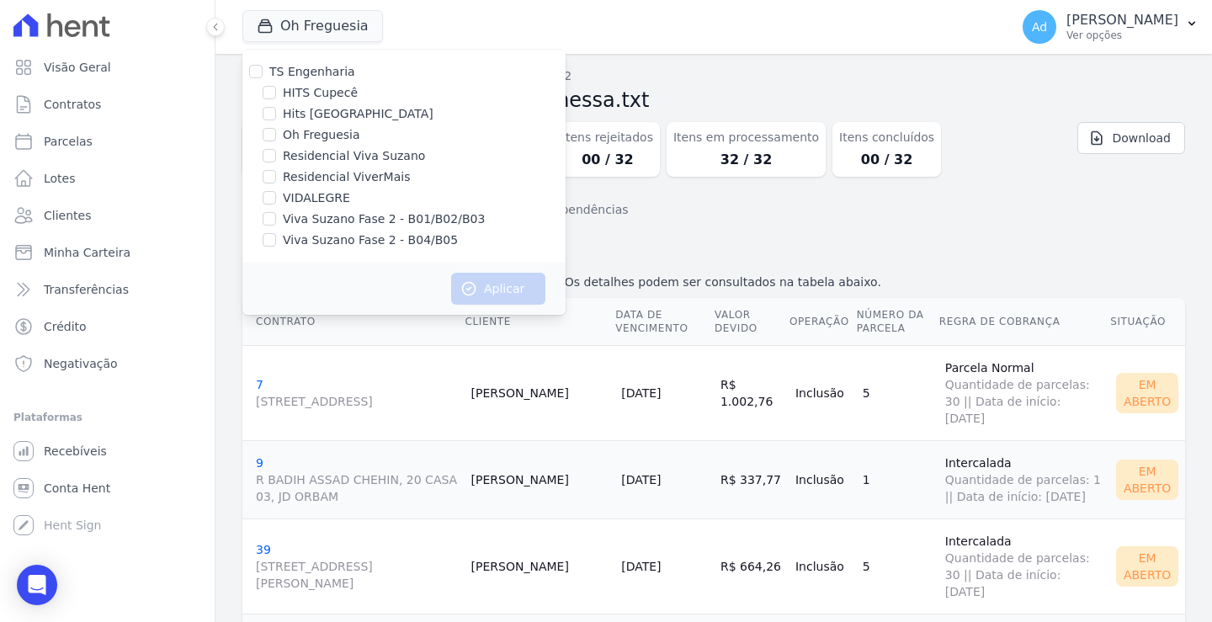
checkbox input "true"
click at [488, 288] on button "Aplicar" at bounding box center [498, 289] width 94 height 32
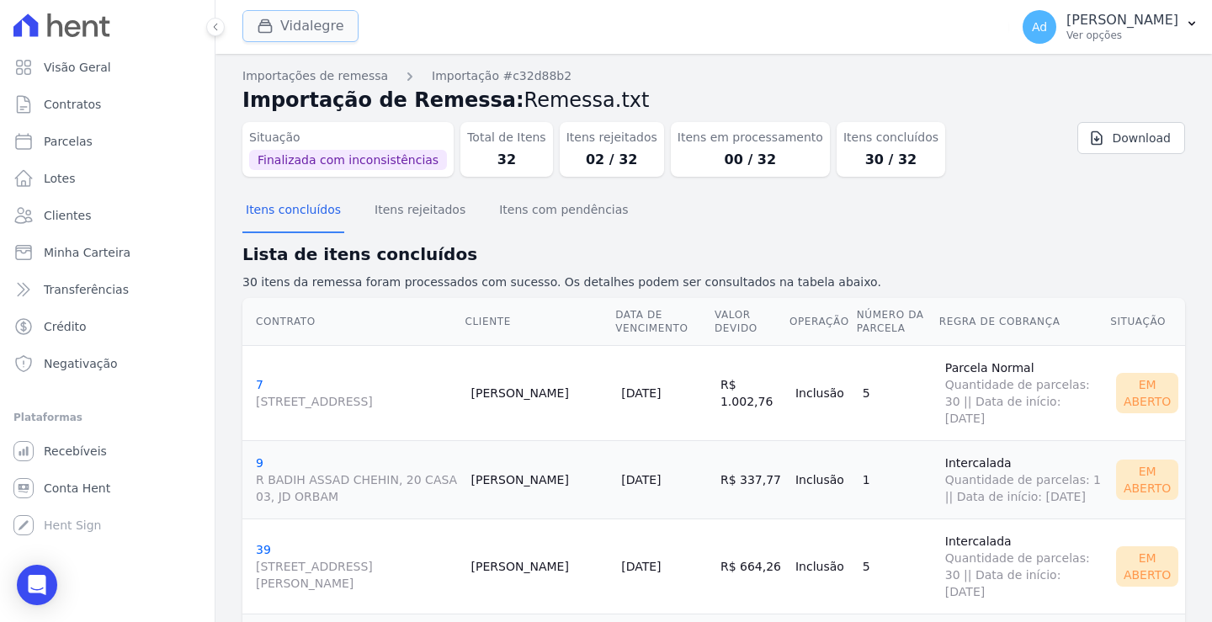
click at [313, 32] on button "Vidalegre" at bounding box center [300, 26] width 116 height 32
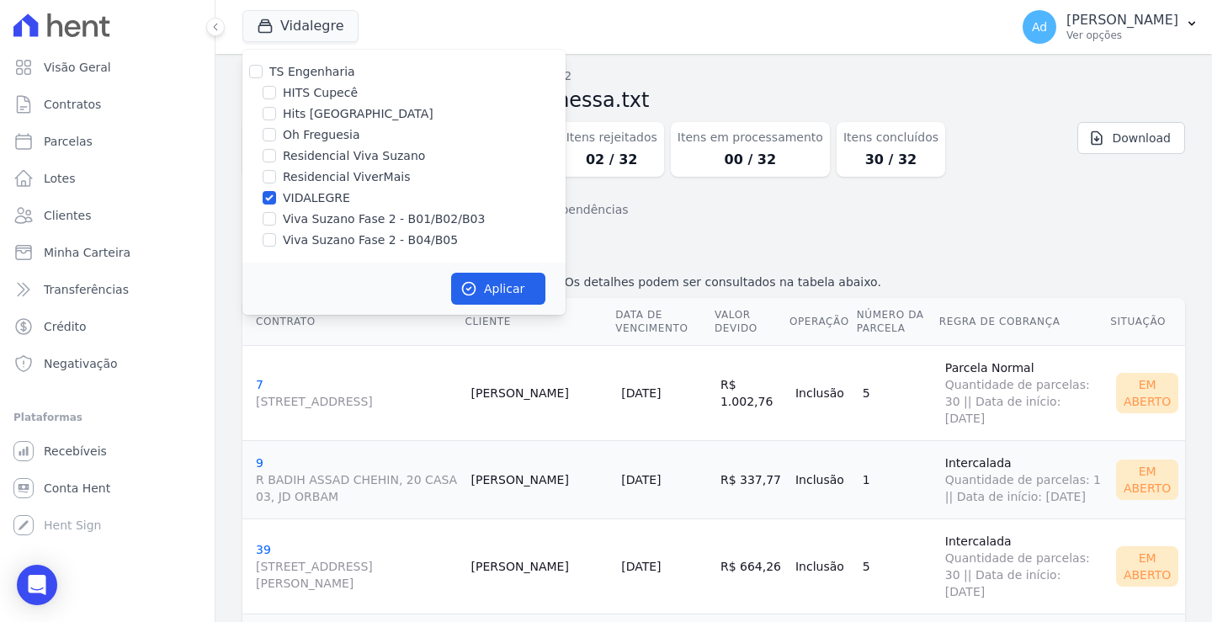
click at [312, 194] on label "VIDALEGRE" at bounding box center [316, 198] width 67 height 18
click at [276, 194] on input "VIDALEGRE" at bounding box center [269, 197] width 13 height 13
checkbox input "false"
click at [295, 146] on div "TS Engenharia HITS Cupecê Hits [GEOGRAPHIC_DATA] Oh Freguesia Residencial Viva …" at bounding box center [403, 156] width 323 height 213
click at [306, 139] on label "Oh Freguesia" at bounding box center [321, 135] width 77 height 18
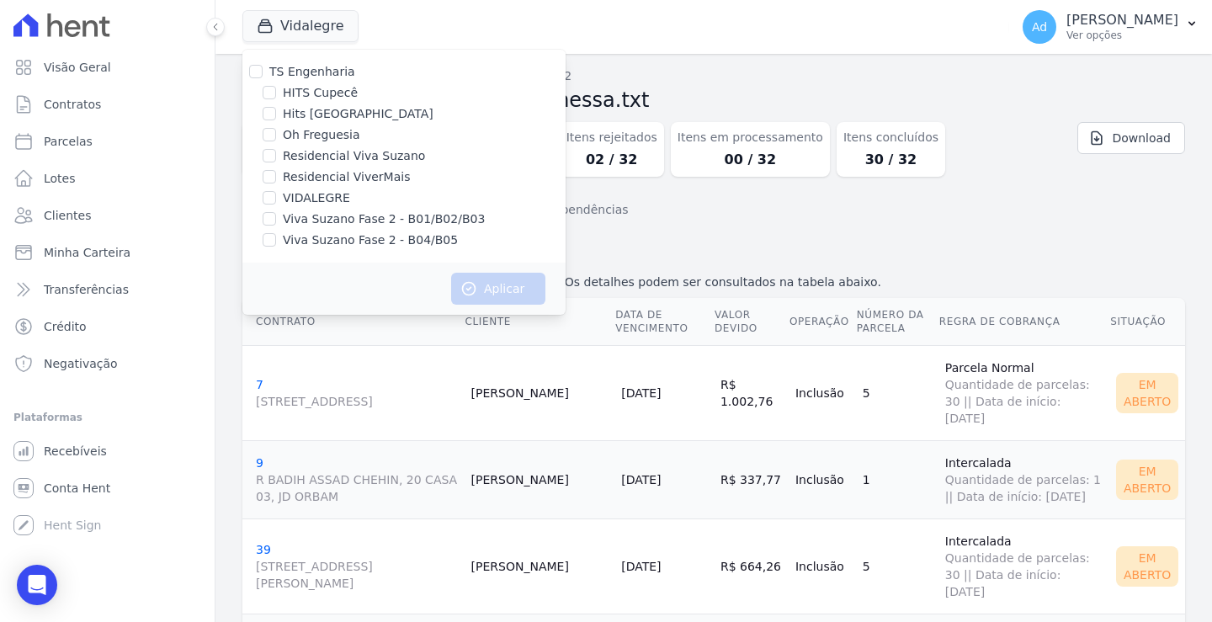
click at [276, 139] on input "Oh Freguesia" at bounding box center [269, 134] width 13 height 13
checkbox input "true"
click at [523, 290] on button "Aplicar" at bounding box center [498, 289] width 94 height 32
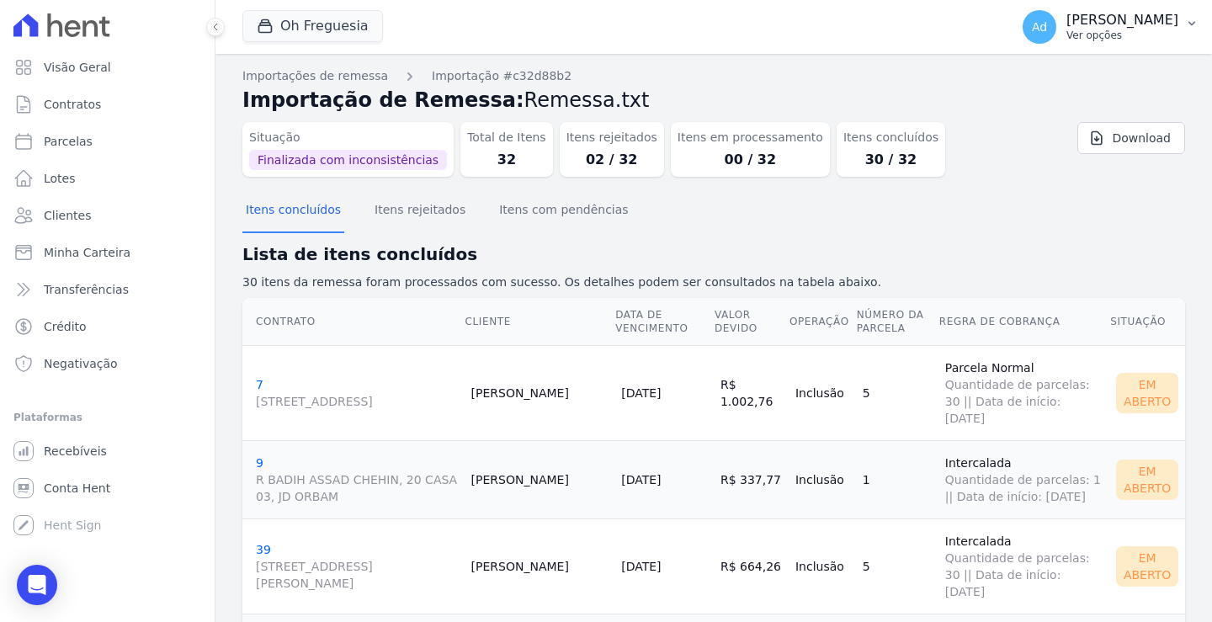
click at [1144, 34] on p "Ver opções" at bounding box center [1123, 35] width 112 height 13
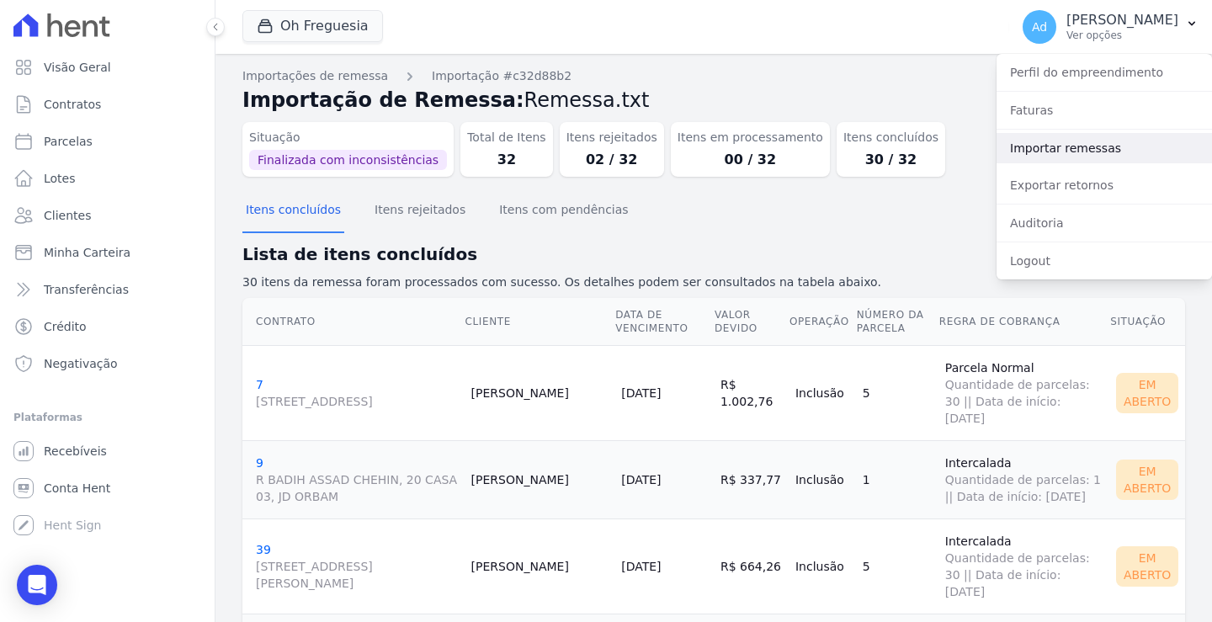
click at [1095, 157] on link "Importar remessas" at bounding box center [1105, 148] width 216 height 30
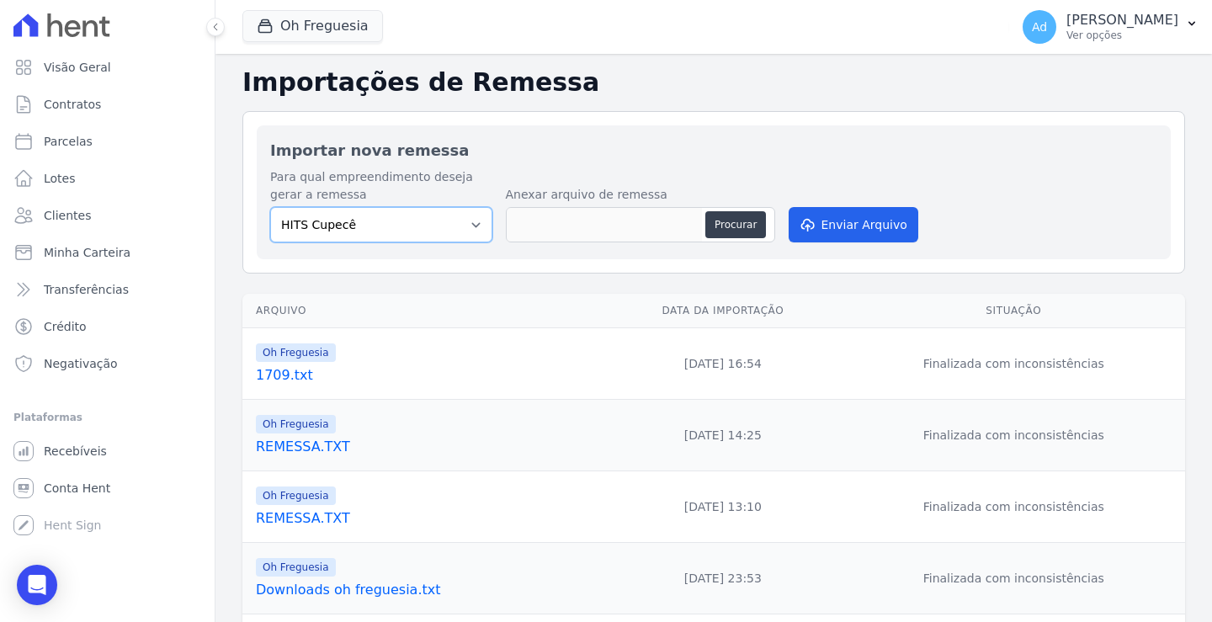
click at [456, 224] on select "HITS Cupecê Hits [GEOGRAPHIC_DATA] Oh Freguesia Residencial Viva Suzano Residen…" at bounding box center [381, 224] width 222 height 35
select select "835f6938-bda1-4a3c-8a4c-9865a137c448"
click at [270, 207] on select "HITS Cupecê Hits [GEOGRAPHIC_DATA] Oh Freguesia Residencial Viva Suzano Residen…" at bounding box center [381, 224] width 222 height 35
click at [735, 227] on button "Procurar" at bounding box center [735, 224] width 61 height 27
click at [469, 222] on select "HITS Cupecê Hits [GEOGRAPHIC_DATA] Oh Freguesia Residencial Viva Suzano Residen…" at bounding box center [381, 224] width 222 height 35
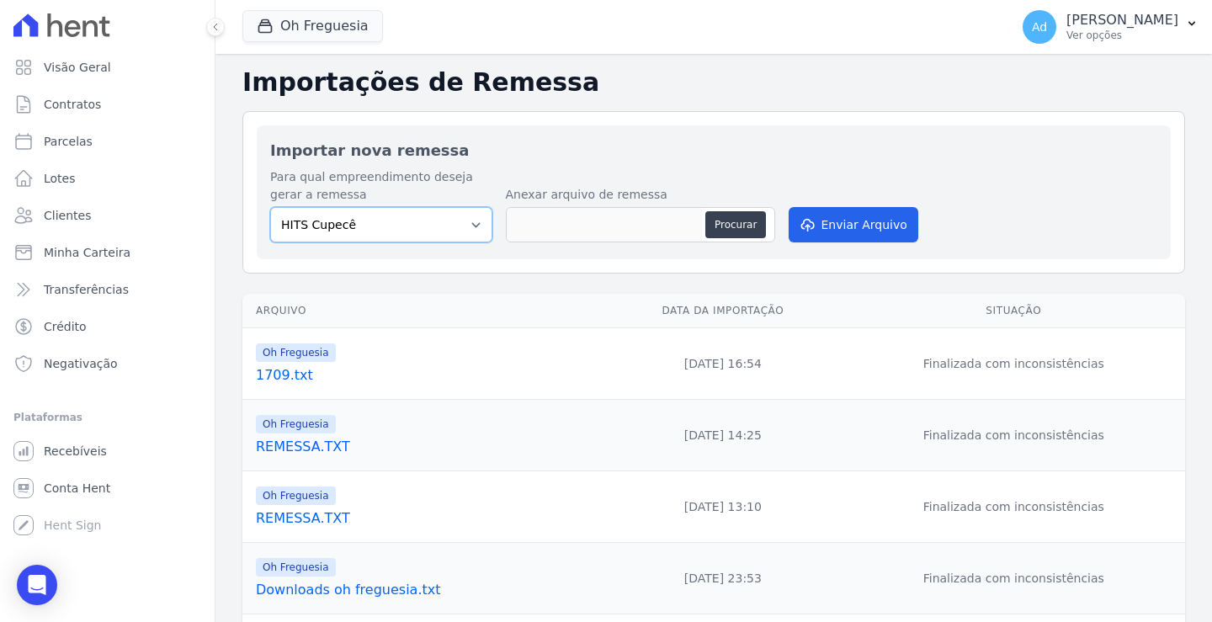
select select "9ba7ecb8-5a4b-4124-a3f5-2579a6fbdd0a"
click at [270, 207] on select "HITS Cupecê Hits [GEOGRAPHIC_DATA] Oh Freguesia Residencial Viva Suzano Residen…" at bounding box center [381, 224] width 222 height 35
click at [732, 226] on button "Procurar" at bounding box center [735, 224] width 61 height 27
type input "Remessa01-10.txt"
click at [820, 225] on button "Enviar Arquivo" at bounding box center [854, 224] width 130 height 35
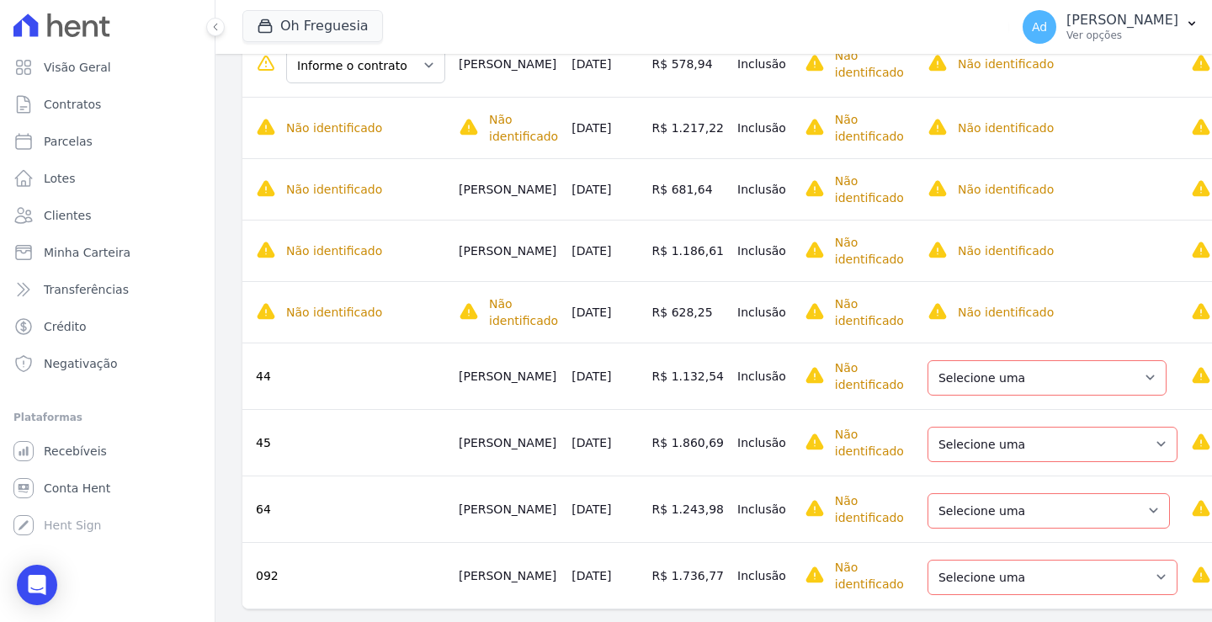
scroll to position [431, 0]
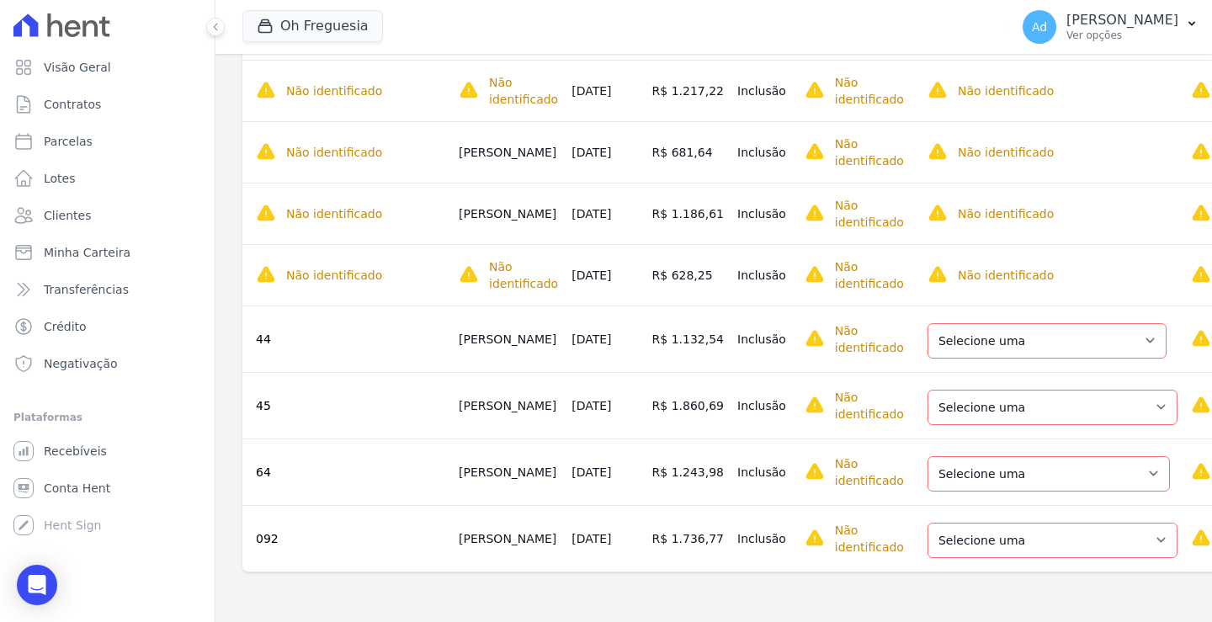
click at [1142, 309] on td "Selecione uma Nova Parcela Avulsa Parcela Avulsa Existente Parcela Normal (75 X…" at bounding box center [1048, 339] width 274 height 67
click at [1157, 323] on select "Selecione uma Nova Parcela Avulsa Parcela Avulsa Existente Parcela Normal (75 X…" at bounding box center [1047, 340] width 239 height 35
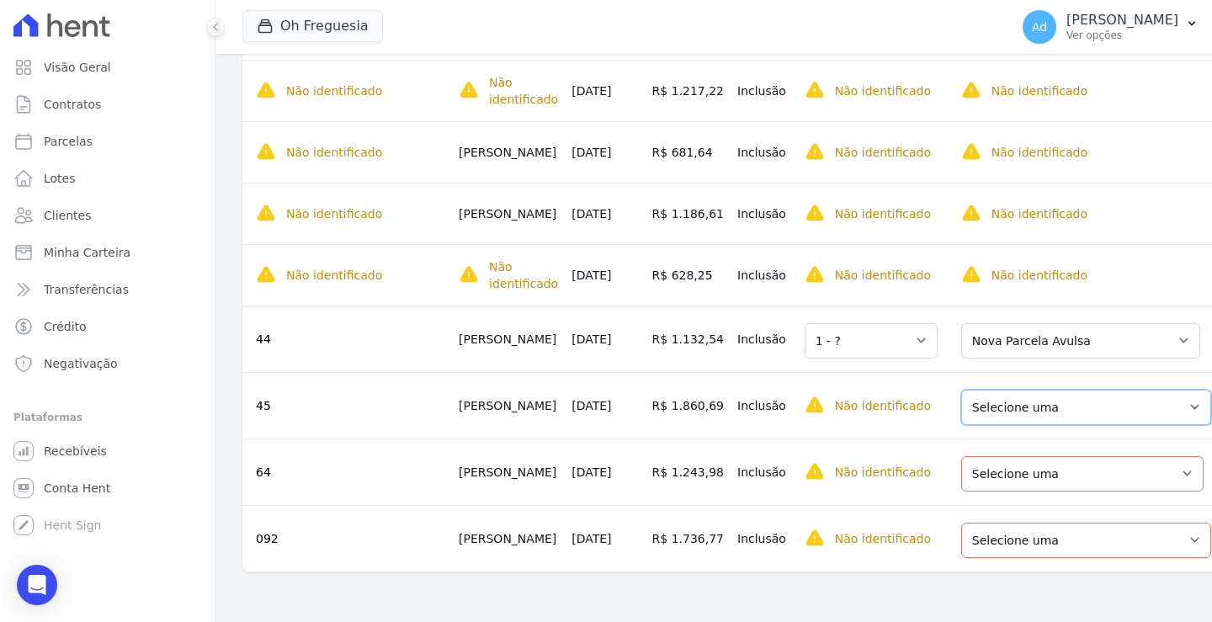
click at [1144, 390] on select "Selecione uma Nova Parcela Avulsa Parcela Avulsa Existente Parcela Normal (24 X…" at bounding box center [1086, 407] width 250 height 35
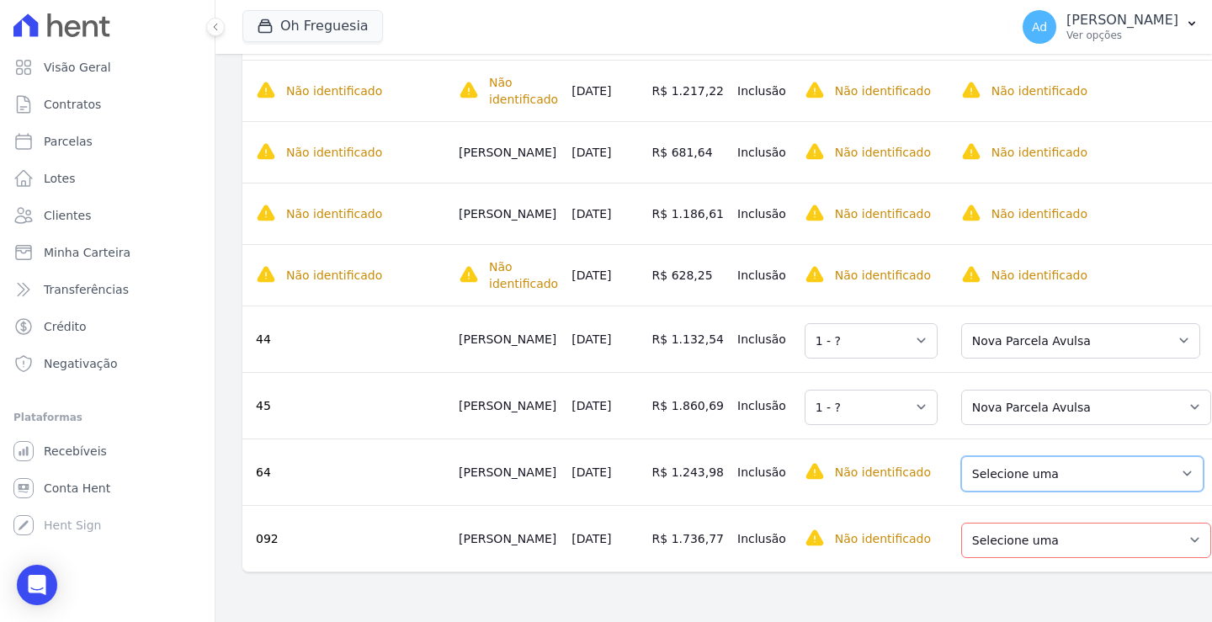
click at [1154, 456] on select "Selecione uma Nova Parcela Avulsa Parcela Avulsa Existente [GEOGRAPHIC_DATA] (7…" at bounding box center [1082, 473] width 242 height 35
click at [1159, 523] on select "Selecione uma Nova Parcela Avulsa Parcela Avulsa Existente Parcela Normal (1 X …" at bounding box center [1086, 540] width 250 height 35
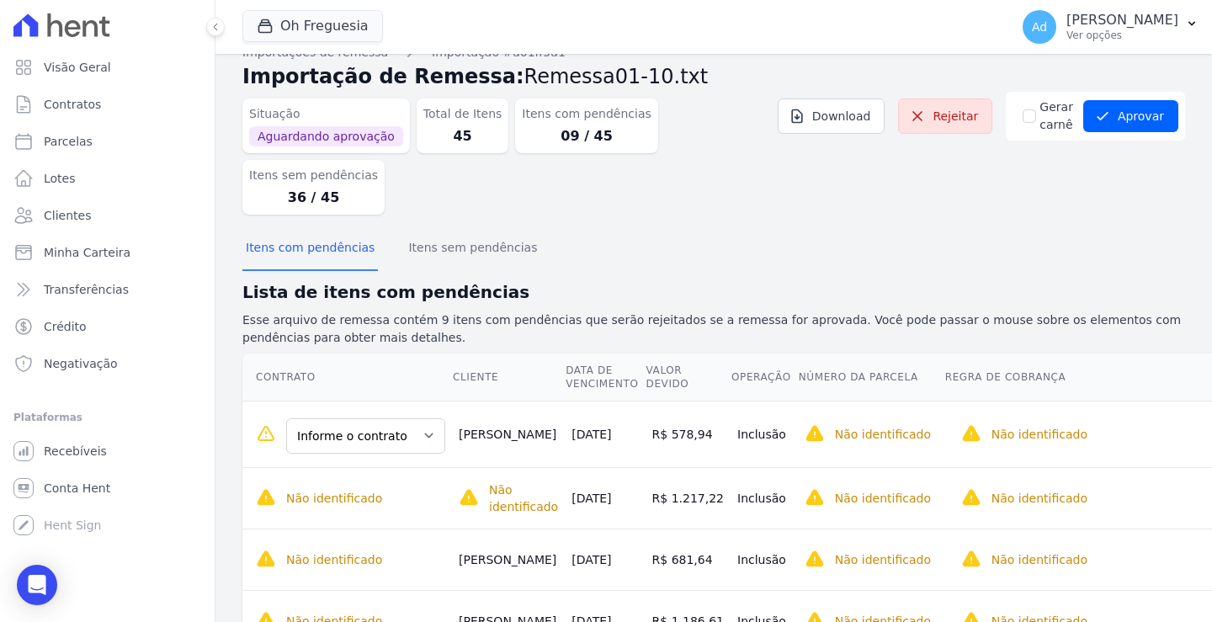
scroll to position [0, 0]
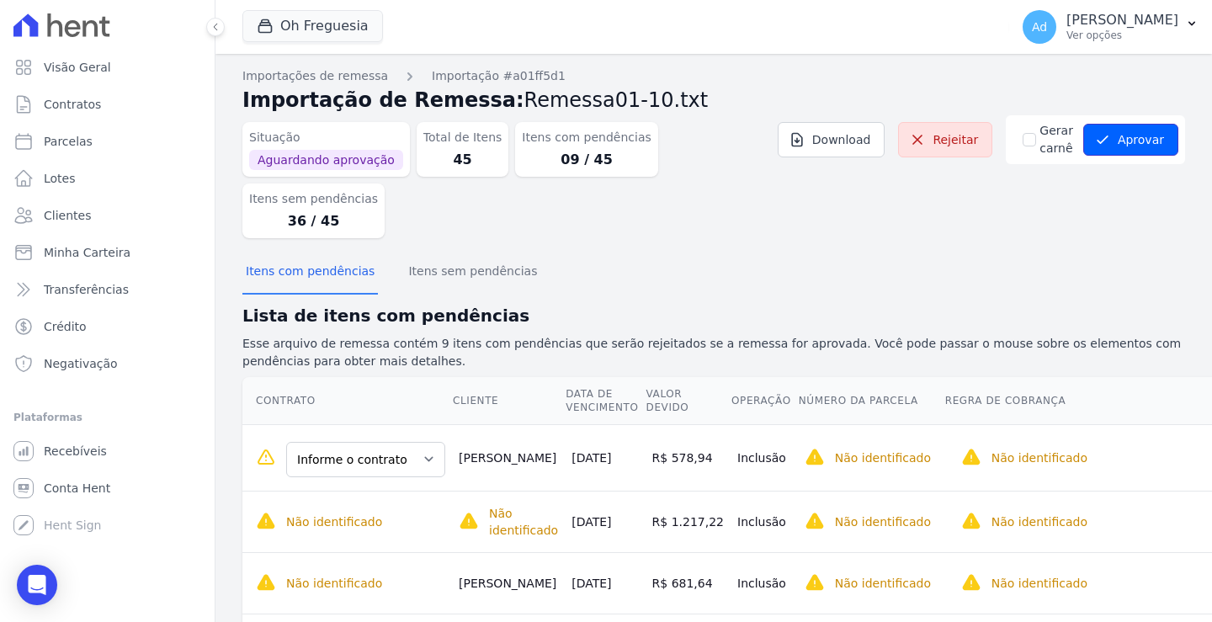
click at [1137, 137] on button "Aprovar" at bounding box center [1130, 140] width 95 height 32
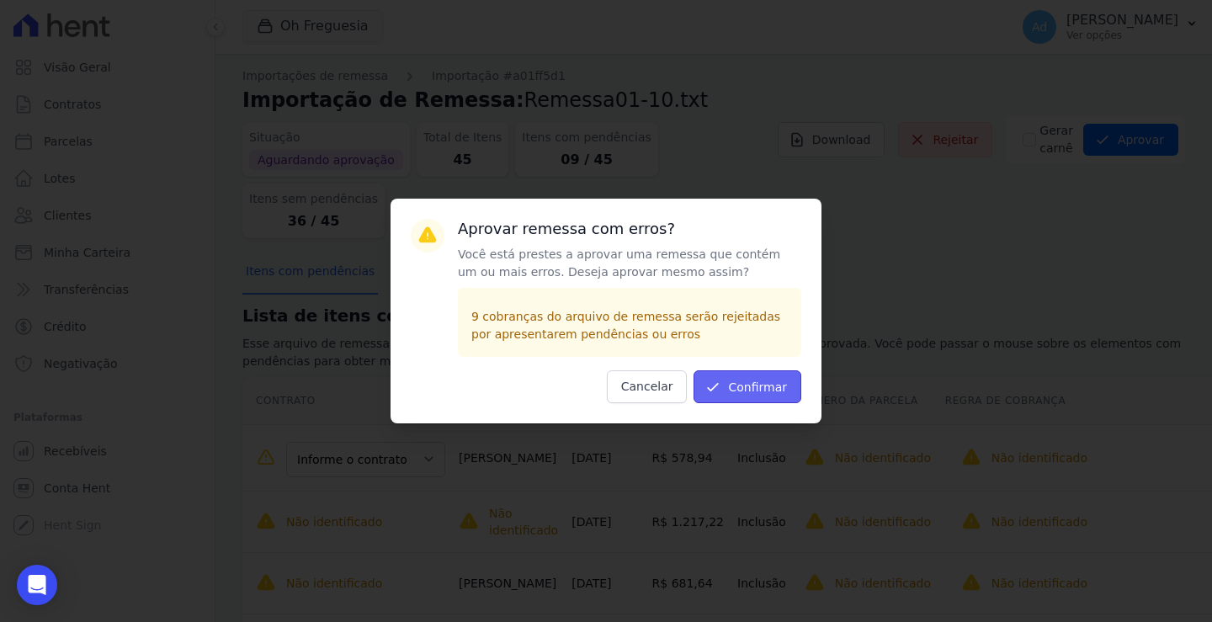
click at [721, 391] on icon "submit" at bounding box center [713, 387] width 17 height 17
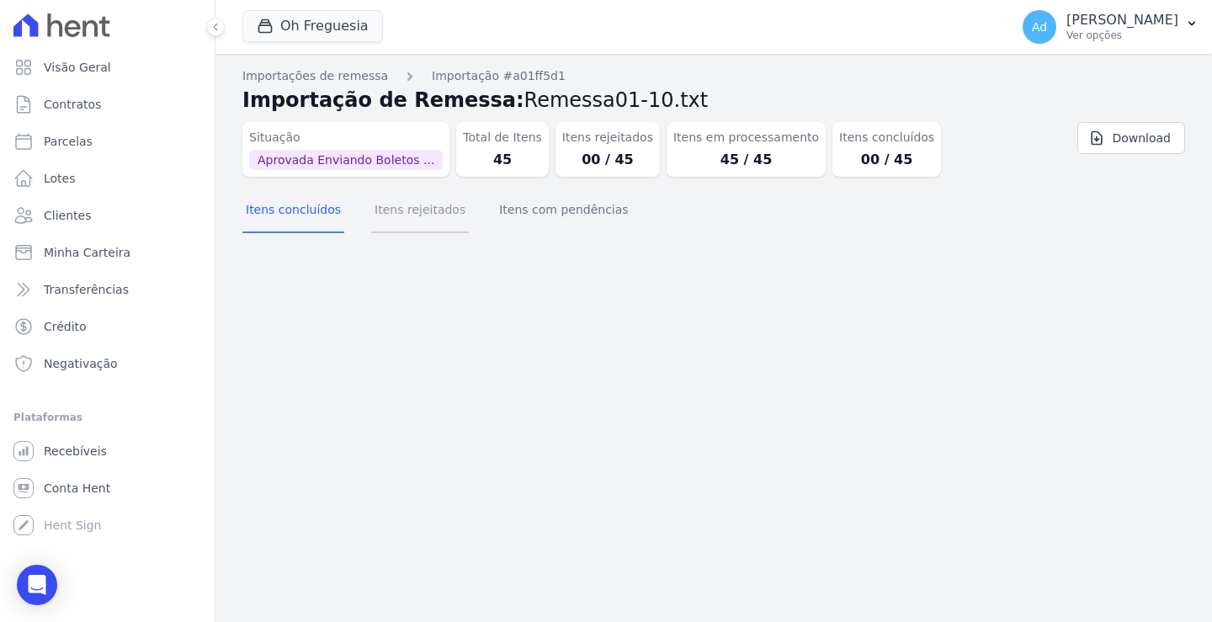
click at [387, 215] on button "Itens rejeitados" at bounding box center [420, 211] width 98 height 44
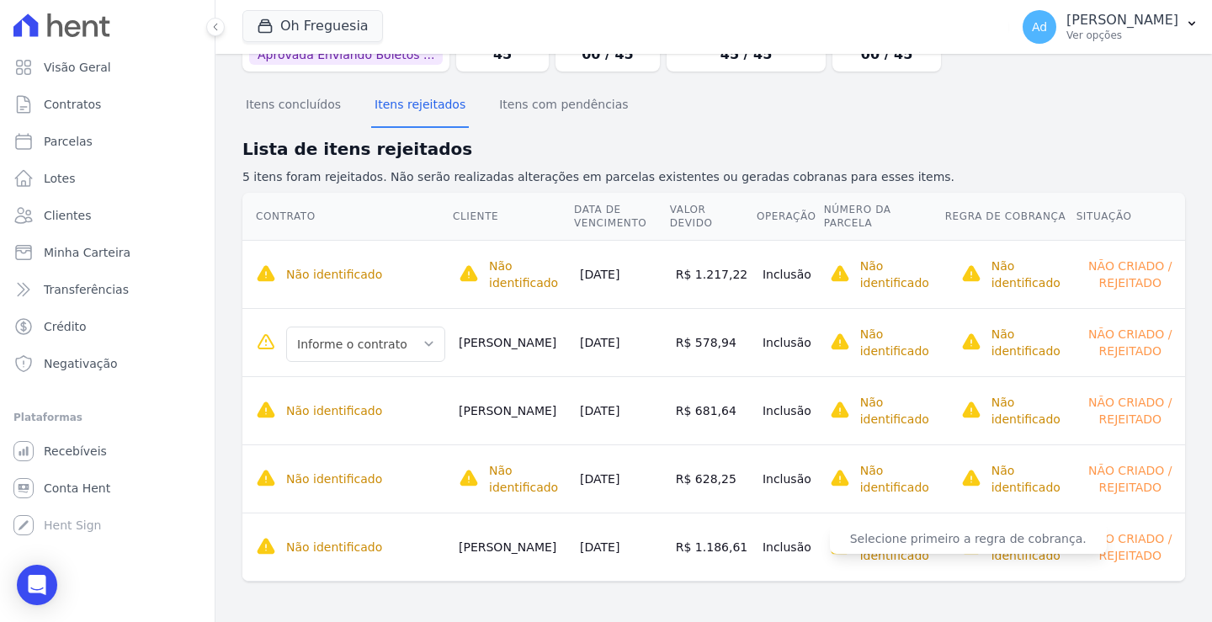
click at [977, 524] on span "Selecione primeiro a regra de cobrança." at bounding box center [968, 539] width 277 height 30
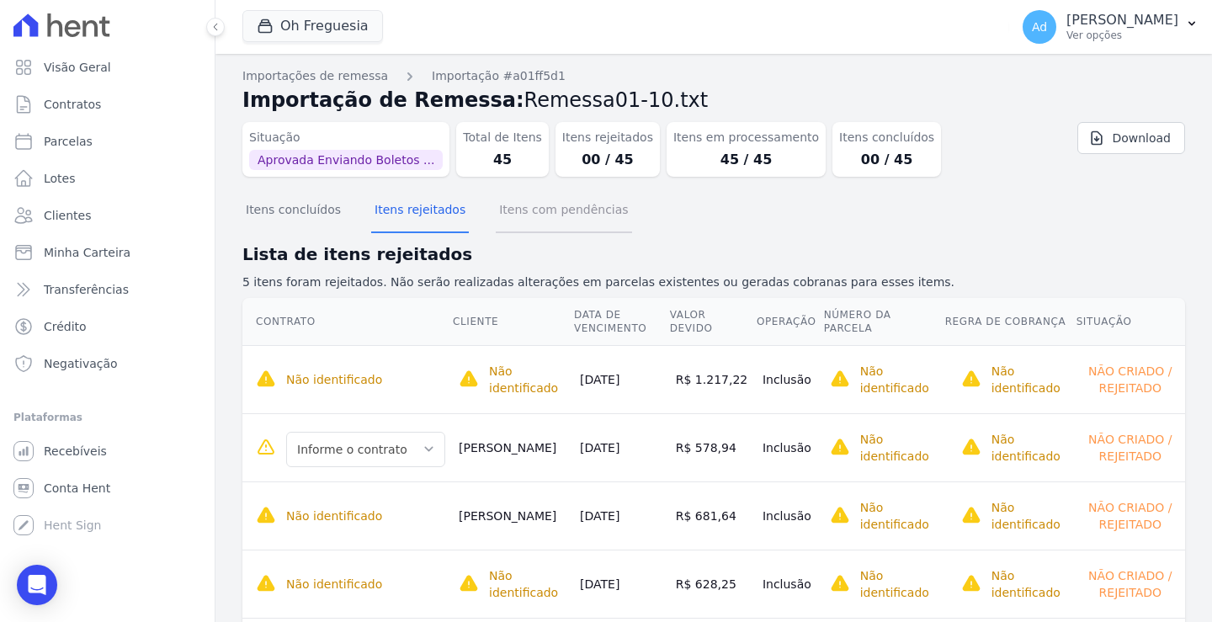
click at [535, 231] on button "Itens com pendências" at bounding box center [564, 211] width 136 height 44
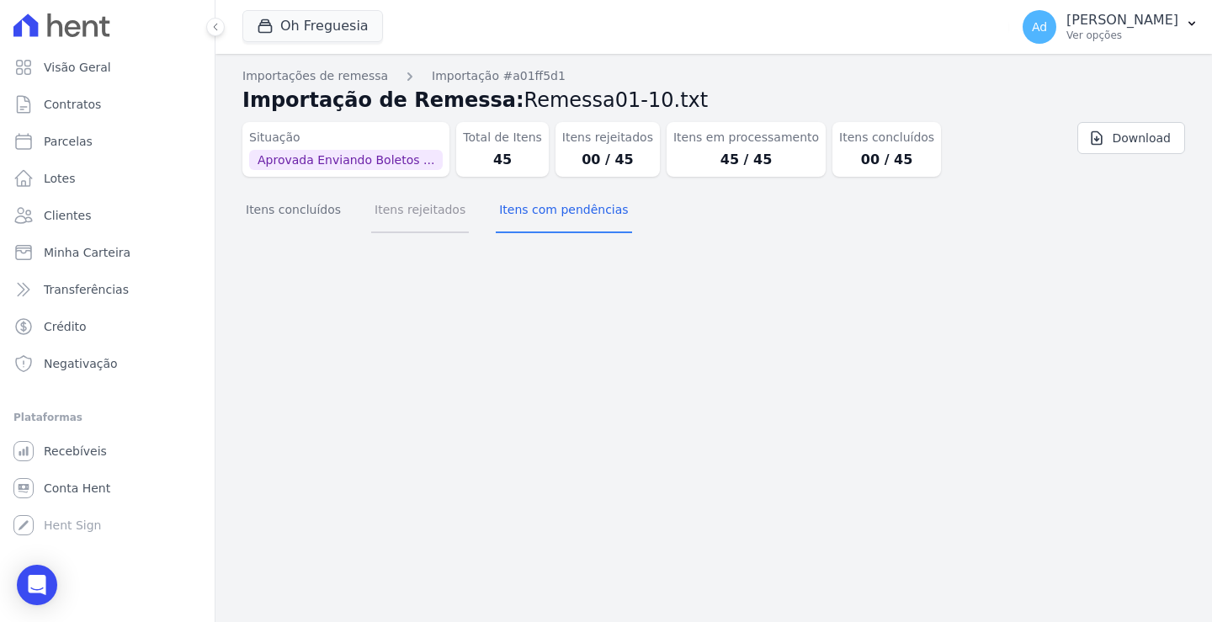
click at [432, 226] on button "Itens rejeitados" at bounding box center [420, 211] width 98 height 44
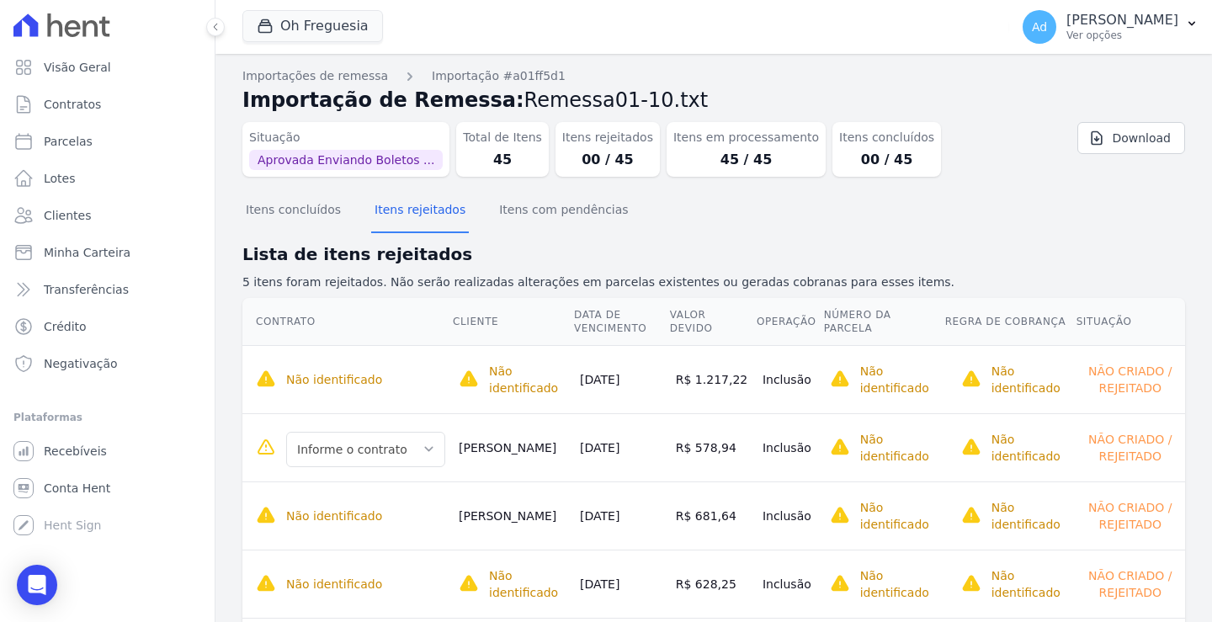
click at [299, 234] on section "Itens concluídos Itens rejeitados Itens com pendências Lista de itens rejeitado…" at bounding box center [713, 452] width 943 height 524
click at [291, 215] on button "Itens concluídos" at bounding box center [293, 211] width 102 height 44
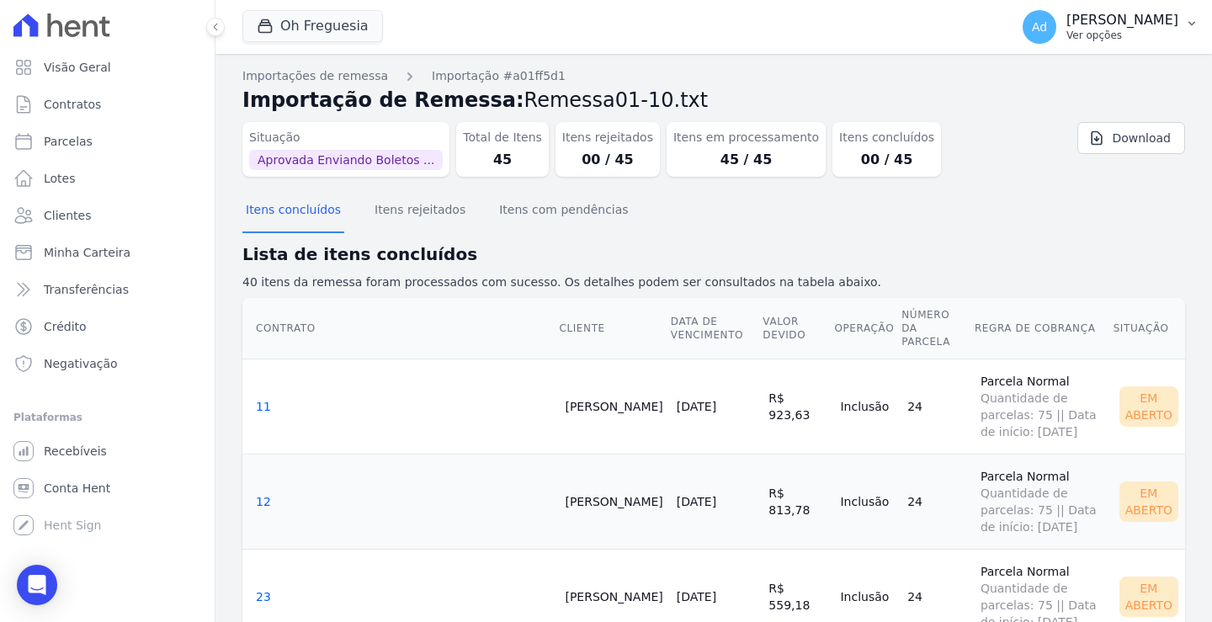
click at [1130, 37] on p "Ver opções" at bounding box center [1123, 35] width 112 height 13
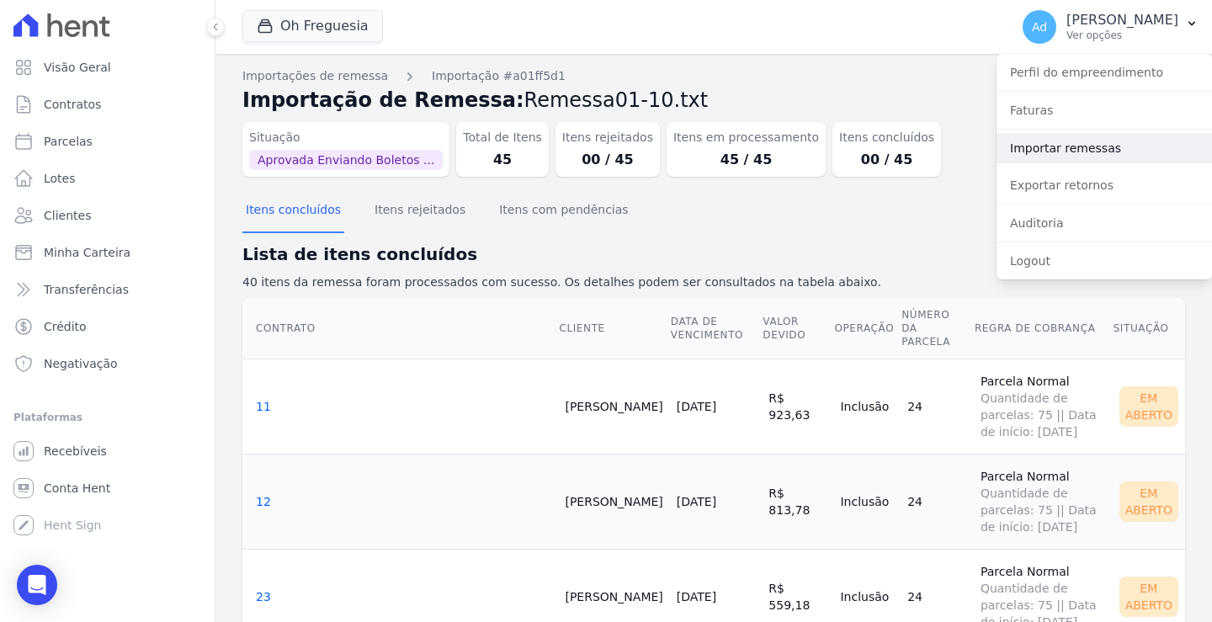
click at [1065, 155] on link "Importar remessas" at bounding box center [1105, 148] width 216 height 30
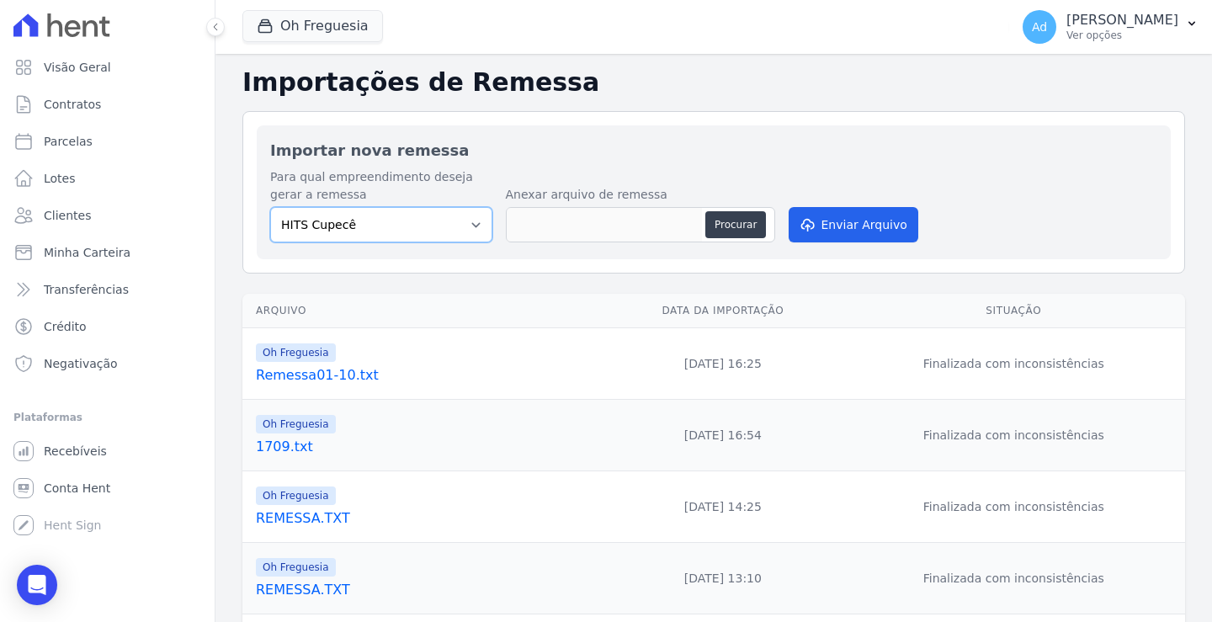
click at [452, 229] on select "HITS Cupecê Hits Vila Santa Catarina Oh Freguesia Residencial Viva Suzano Resid…" at bounding box center [381, 224] width 222 height 35
select select "bad3547d-37c0-4964-a1de-95c1bdc3f084"
click at [270, 207] on select "HITS Cupecê Hits Vila Santa Catarina Oh Freguesia Residencial Viva Suzano Resid…" at bounding box center [381, 224] width 222 height 35
click at [733, 226] on button "Procurar" at bounding box center [735, 224] width 61 height 27
type input "REMESSA1710.TXT"
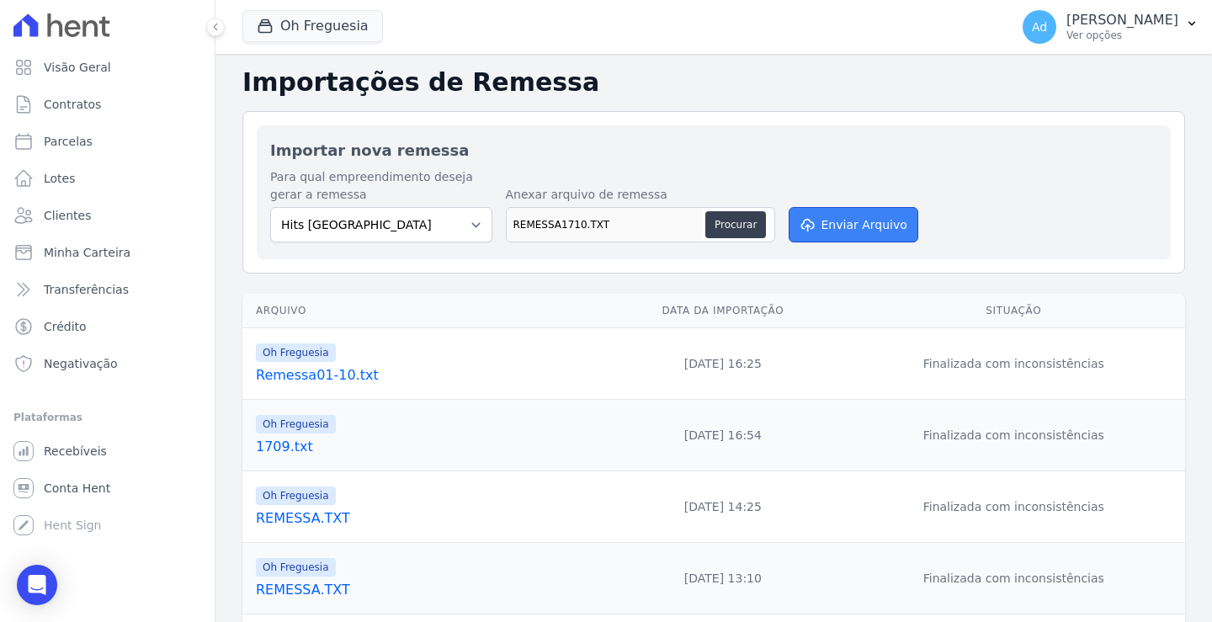
click at [817, 231] on button "Enviar Arquivo" at bounding box center [854, 224] width 130 height 35
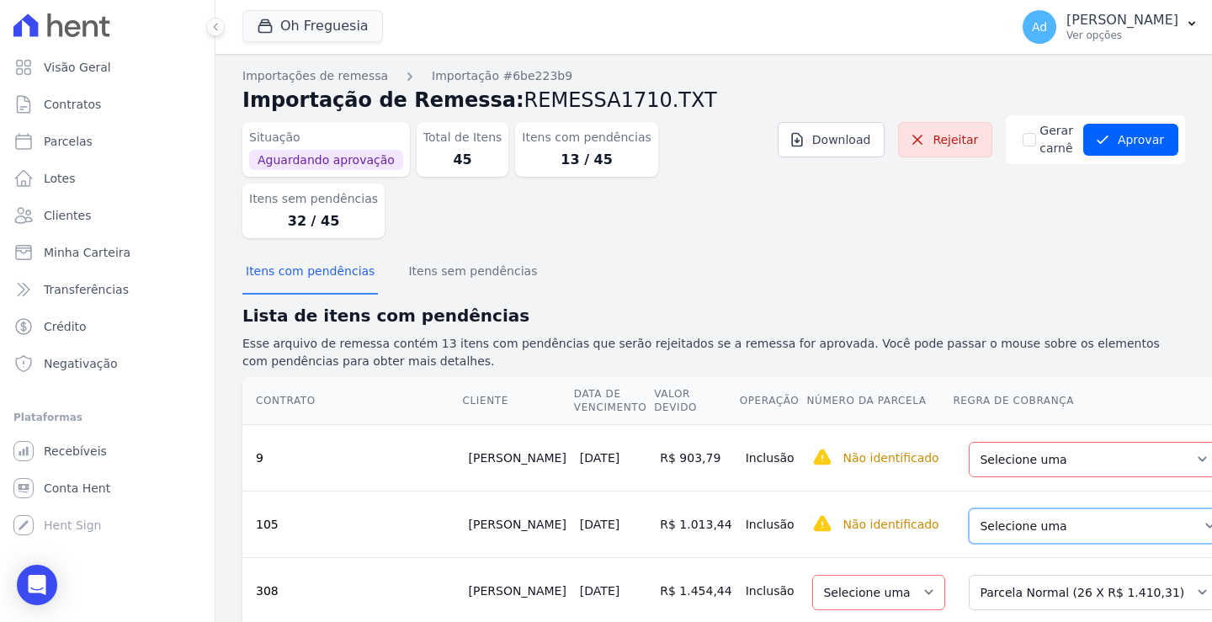
click at [987, 508] on select "Selecione uma Nova Parcela Avulsa Parcela Avulsa Existente Parcela Normal (62 X…" at bounding box center [1098, 525] width 258 height 35
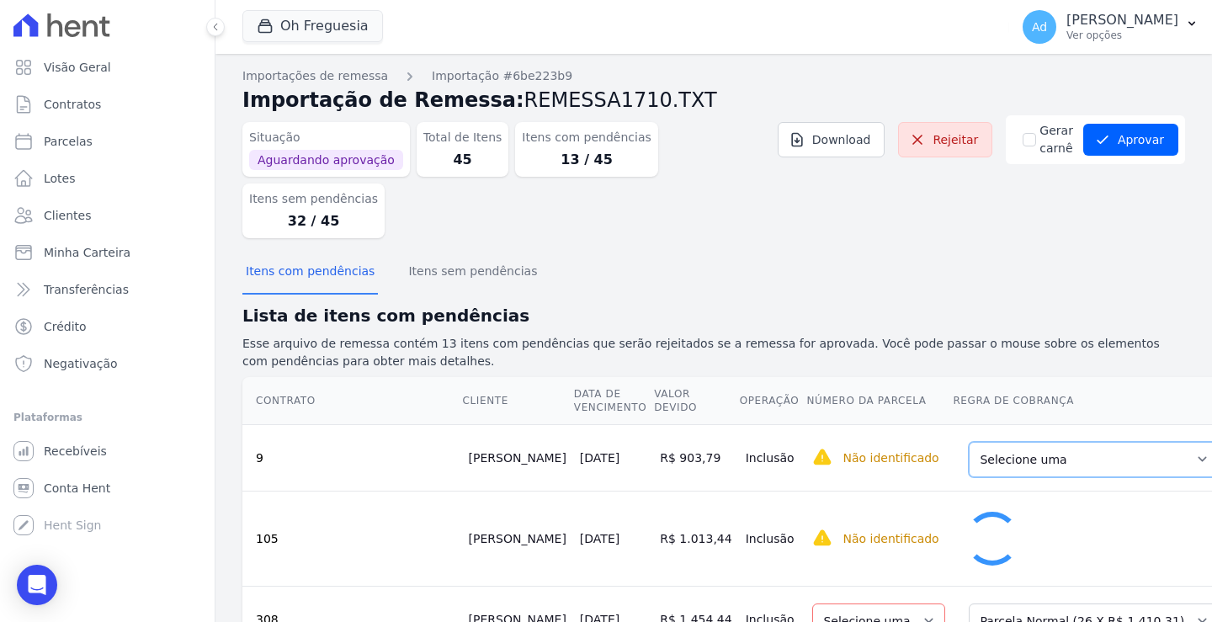
click at [1014, 442] on select "Selecione uma Nova Parcela Avulsa Parcela Avulsa Existente Parcela Normal (25 X…" at bounding box center [1094, 459] width 250 height 35
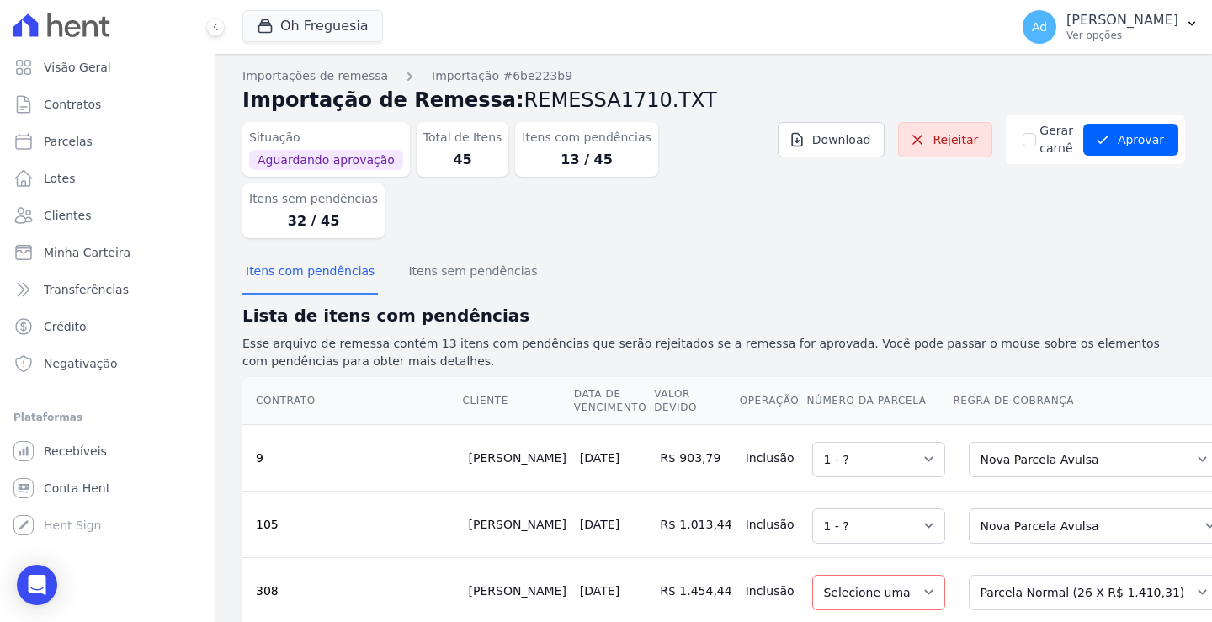
scroll to position [84, 0]
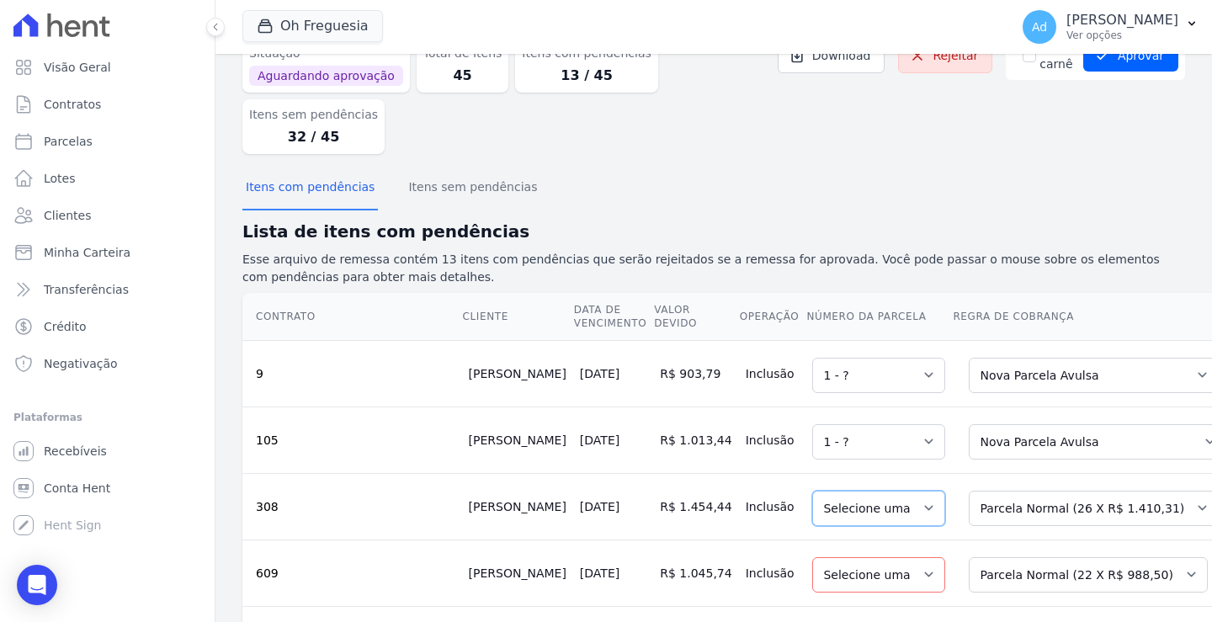
click at [812, 491] on select "Selecione uma" at bounding box center [878, 508] width 133 height 35
click at [817, 491] on select "Selecione uma" at bounding box center [878, 508] width 133 height 35
click at [816, 557] on select "Selecione uma" at bounding box center [878, 574] width 133 height 35
click at [843, 557] on select "Selecione uma" at bounding box center [878, 574] width 133 height 35
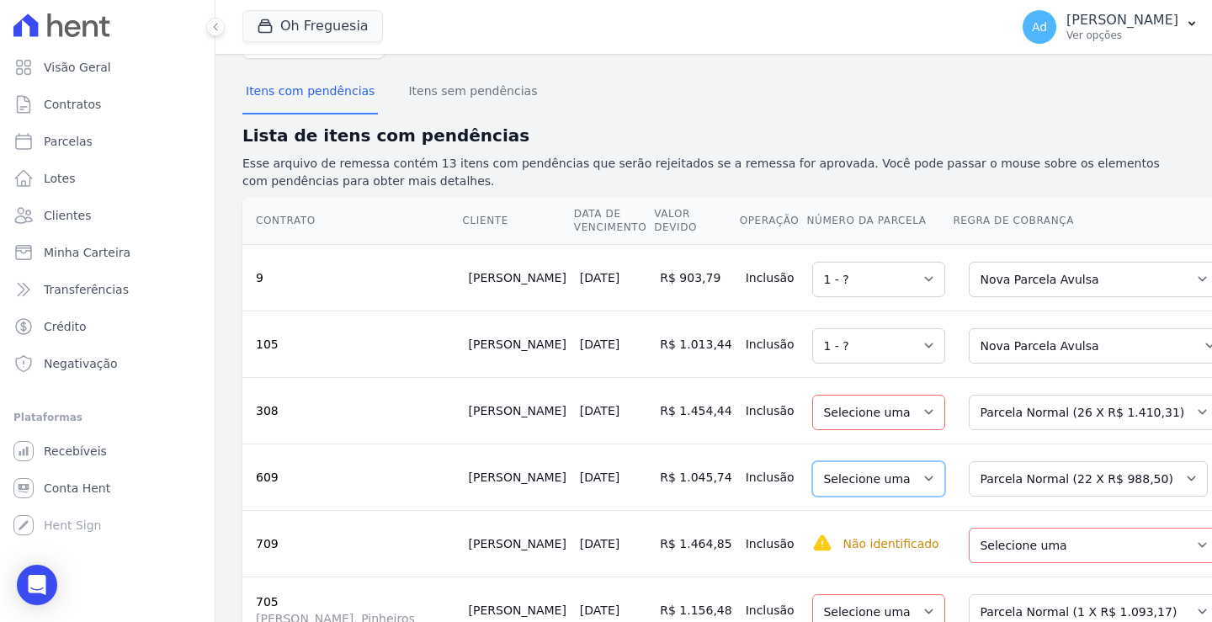
scroll to position [253, 0]
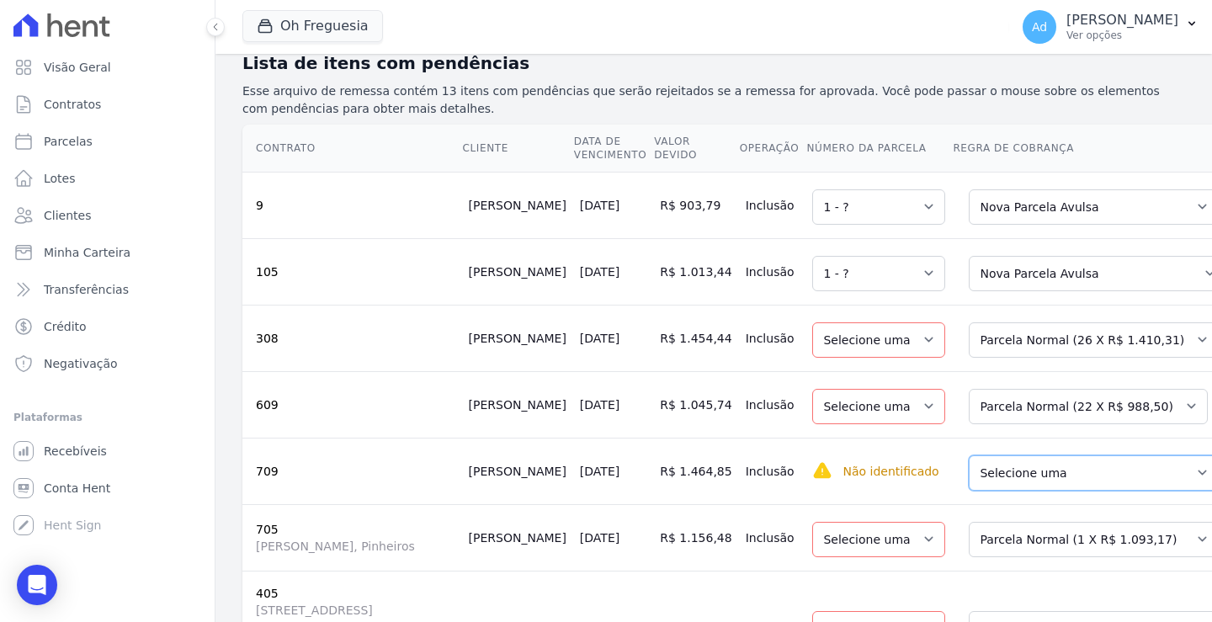
click at [1019, 455] on select "Selecione uma Nova Parcela Avulsa Parcela Avulsa Existente Parcela Normal (31 X…" at bounding box center [1094, 472] width 250 height 35
click at [838, 522] on select "Selecione uma" at bounding box center [878, 539] width 133 height 35
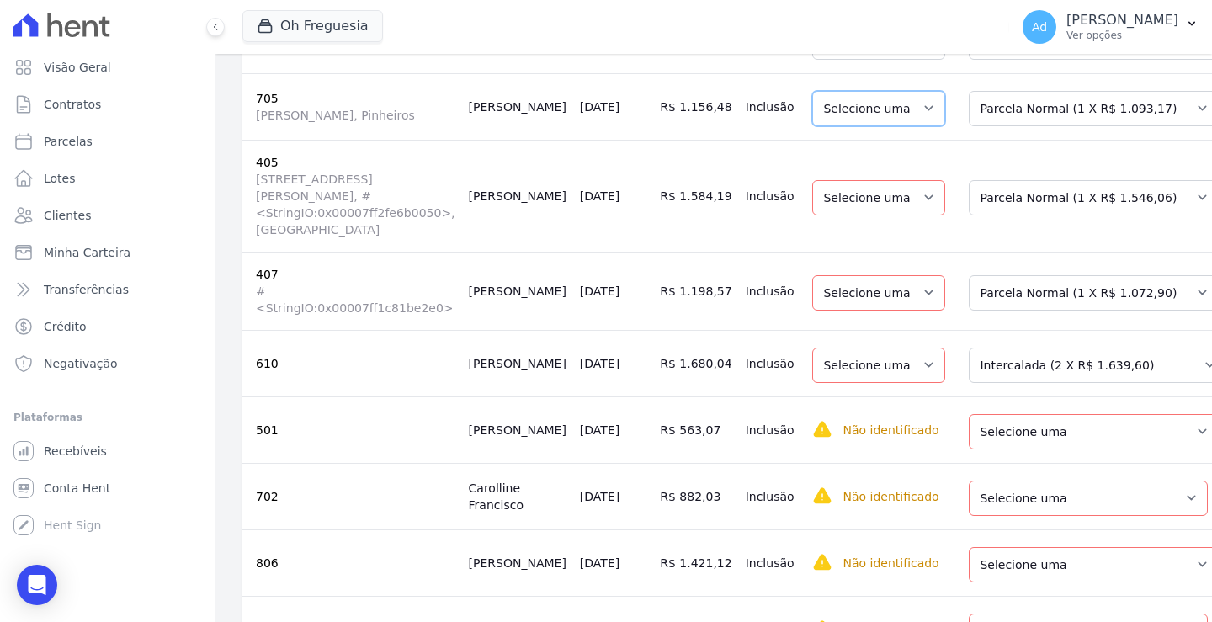
scroll to position [705, 0]
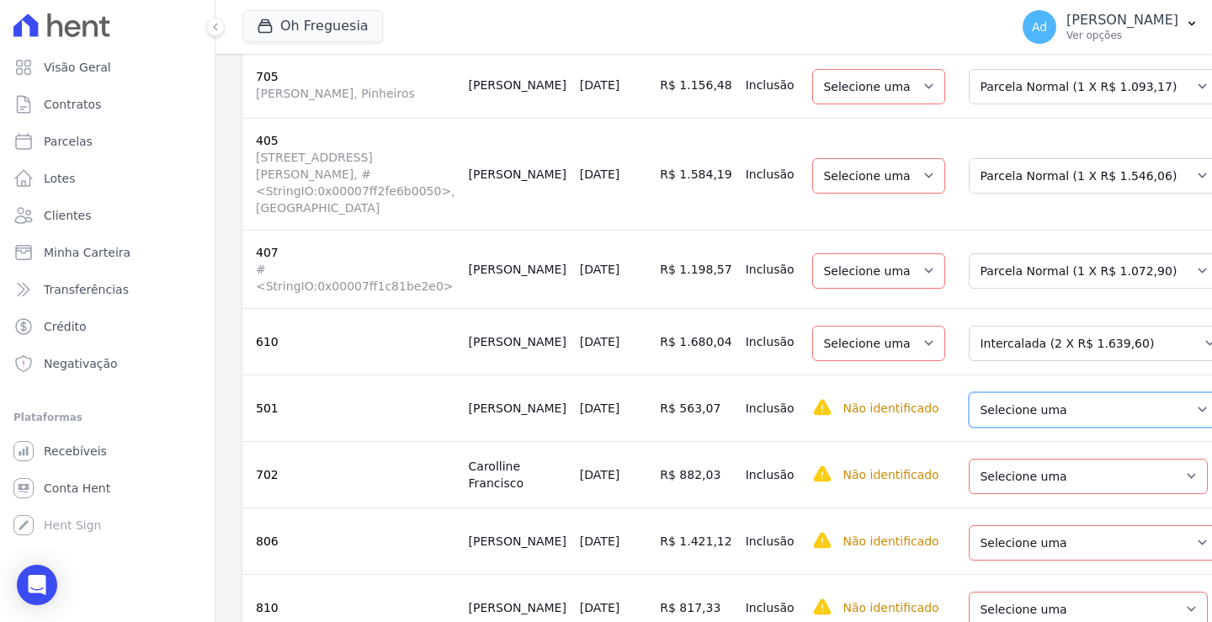
drag, startPoint x: 1010, startPoint y: 330, endPoint x: 1016, endPoint y: 343, distance: 13.9
click at [1010, 392] on select "Selecione uma Nova Parcela Avulsa Parcela Avulsa Existente Intercalada (5 X R$ …" at bounding box center [1094, 409] width 250 height 35
click at [1019, 392] on select "Selecione uma Nova Parcela Avulsa Parcela Avulsa Existente Intercalada (5 X R$ …" at bounding box center [1094, 409] width 250 height 35
click at [1013, 459] on select "Selecione uma Nova Parcela Avulsa Parcela Avulsa Existente Parcela Normal (60 X…" at bounding box center [1088, 476] width 239 height 35
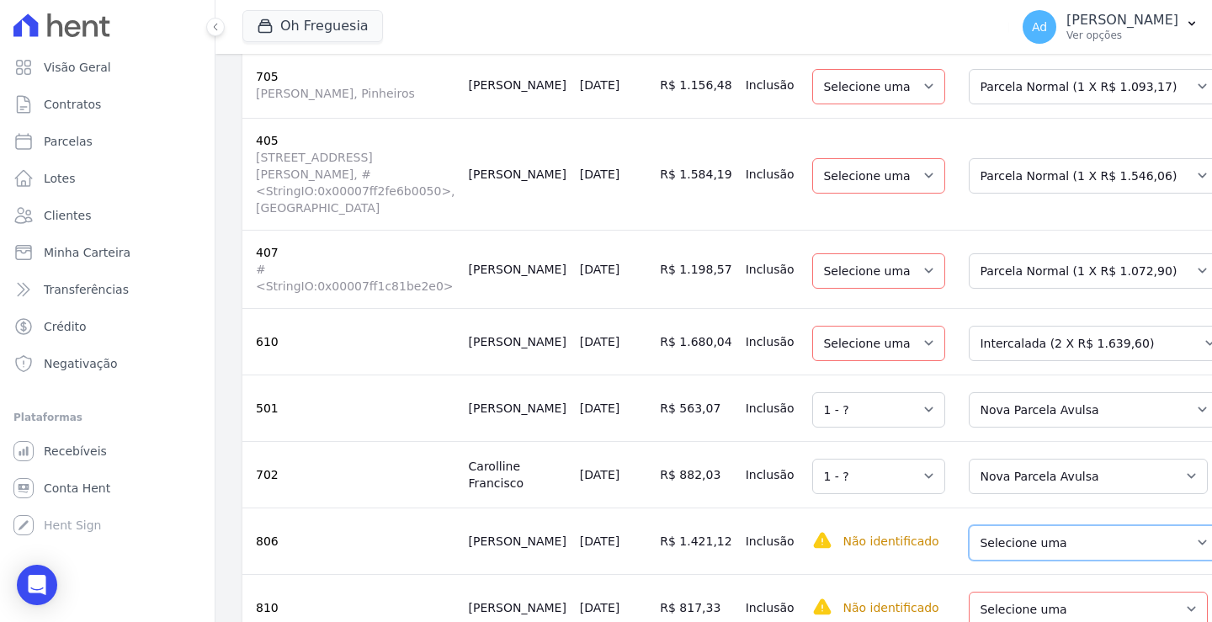
click at [985, 525] on select "Selecione uma Nova Parcela Avulsa Parcela Avulsa Existente Parcela Normal (33 X…" at bounding box center [1094, 542] width 250 height 35
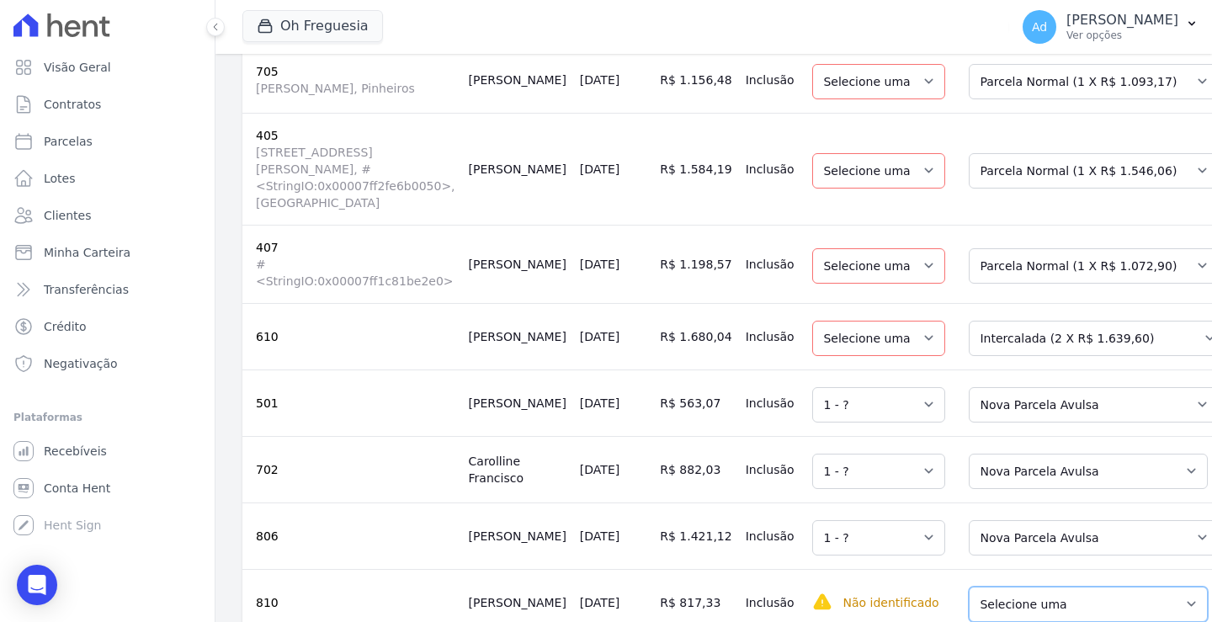
click at [1025, 587] on select "Selecione uma Nova Parcela Avulsa Parcela Avulsa Existente Parcela Normal (60 X…" at bounding box center [1088, 604] width 239 height 35
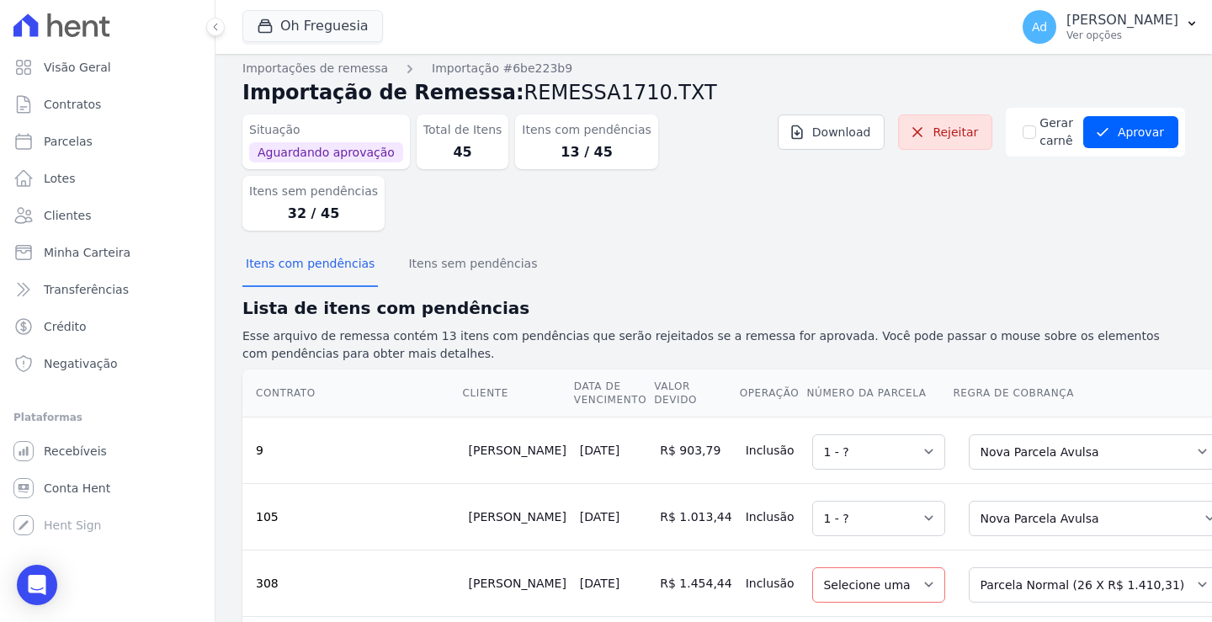
scroll to position [0, 0]
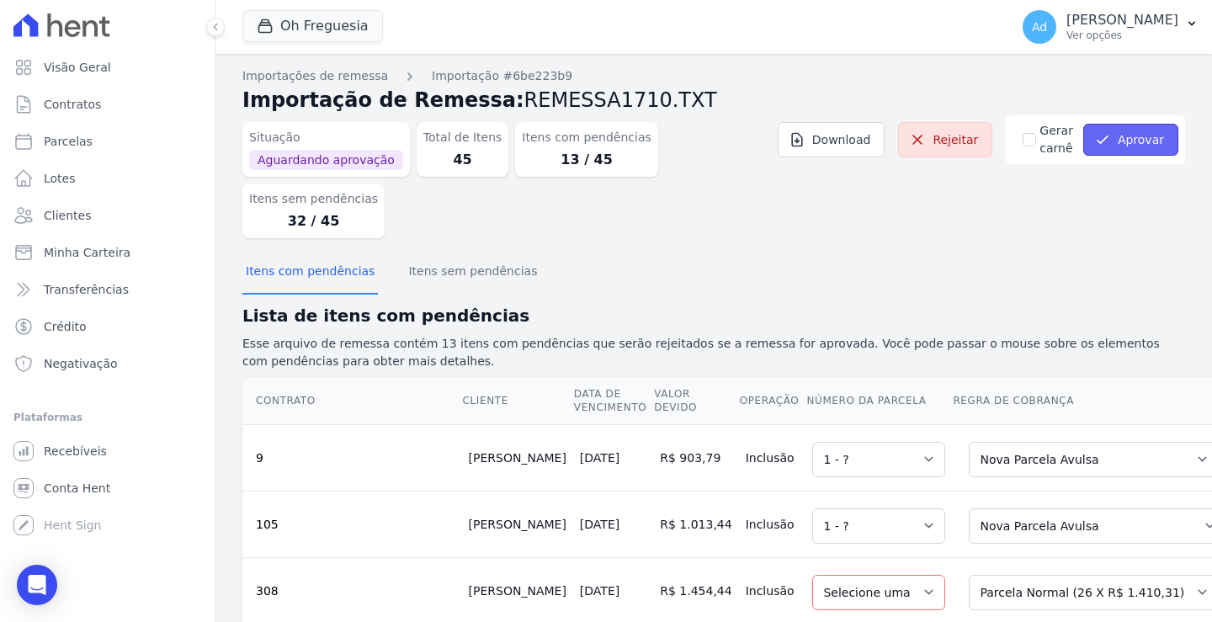
click at [1130, 142] on button "Aprovar" at bounding box center [1130, 140] width 95 height 32
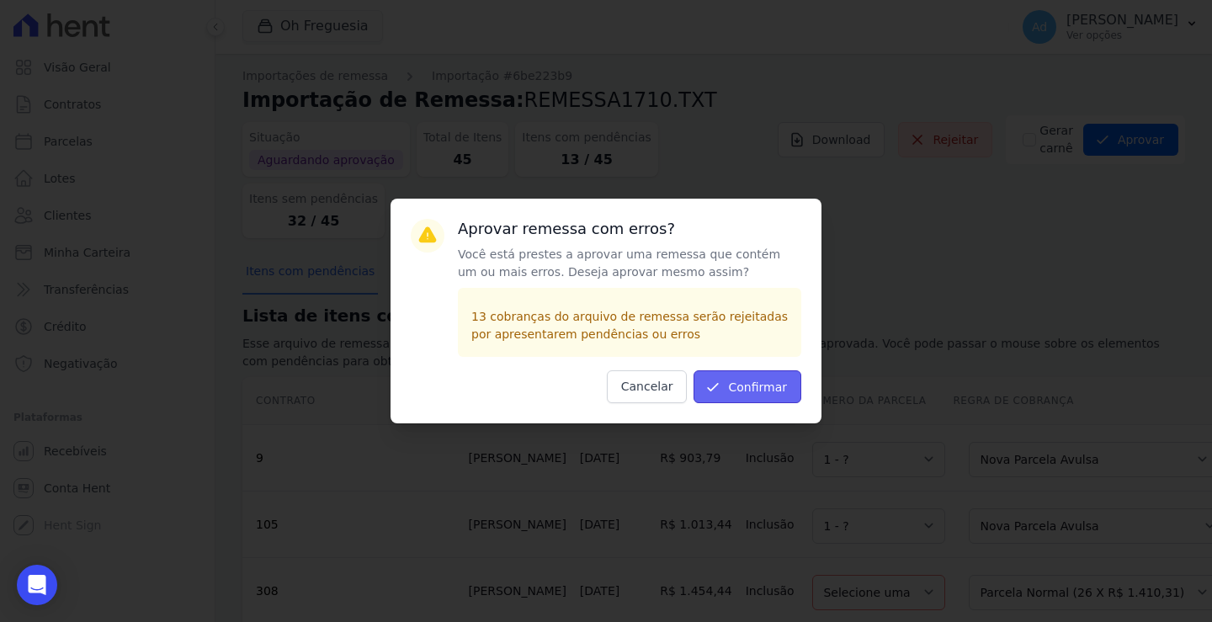
click at [723, 396] on button "Confirmar" at bounding box center [748, 386] width 108 height 33
